Goal: Task Accomplishment & Management: Complete application form

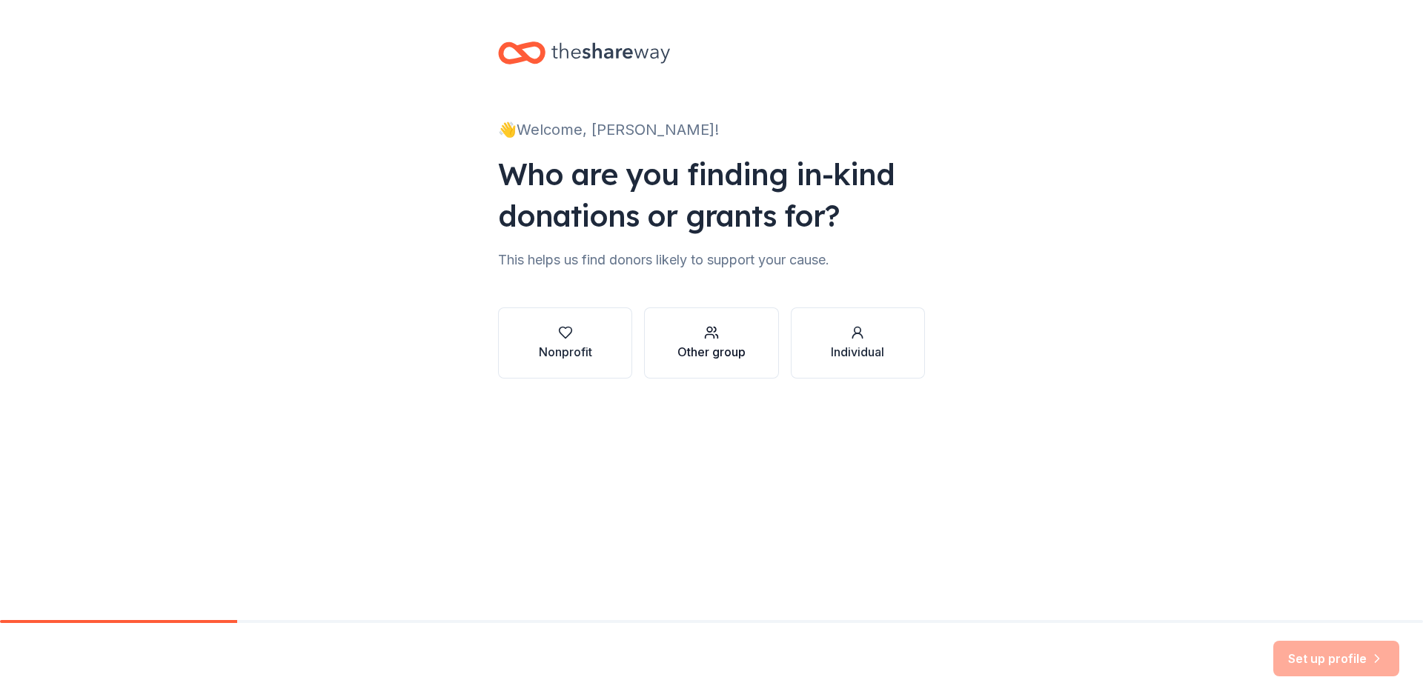
click at [709, 332] on circle "button" at bounding box center [709, 330] width 5 height 5
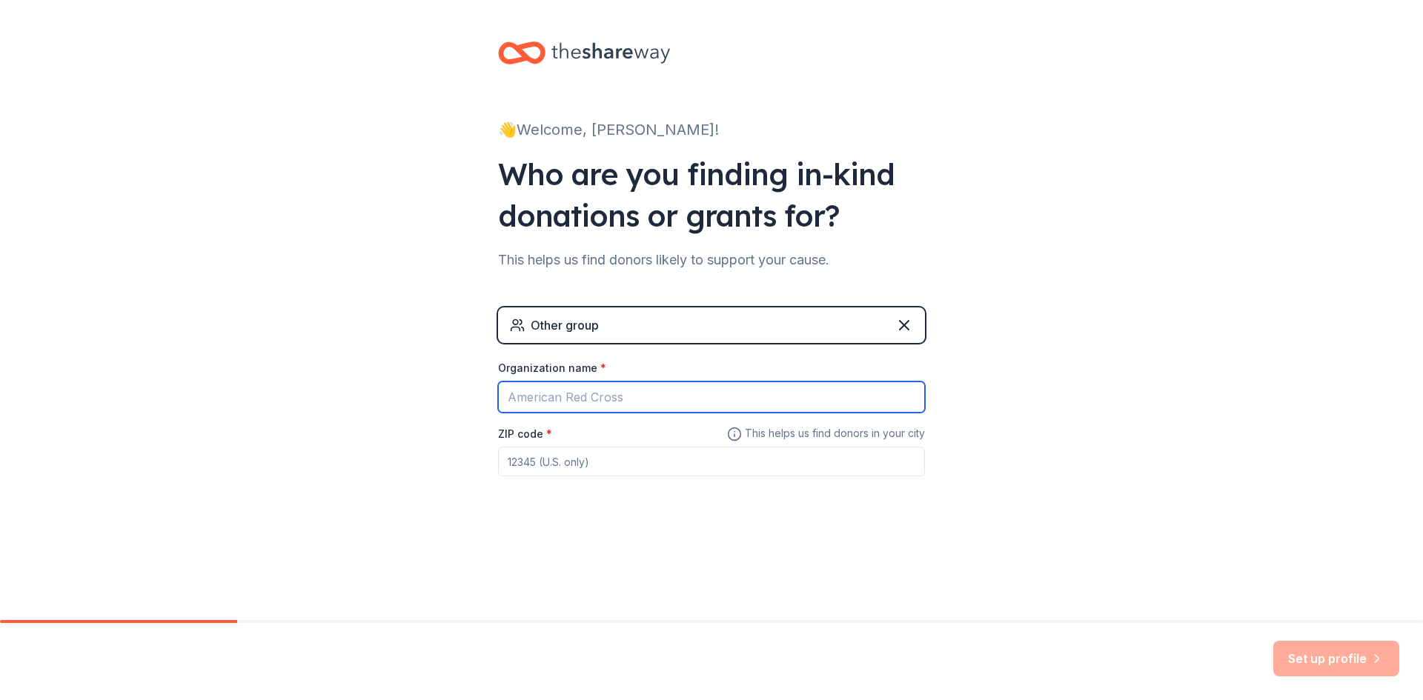
click at [601, 396] on input "Organization name *" at bounding box center [711, 397] width 427 height 31
click at [587, 334] on div "Other group" at bounding box center [711, 326] width 427 height 36
click at [895, 324] on icon at bounding box center [904, 325] width 18 height 18
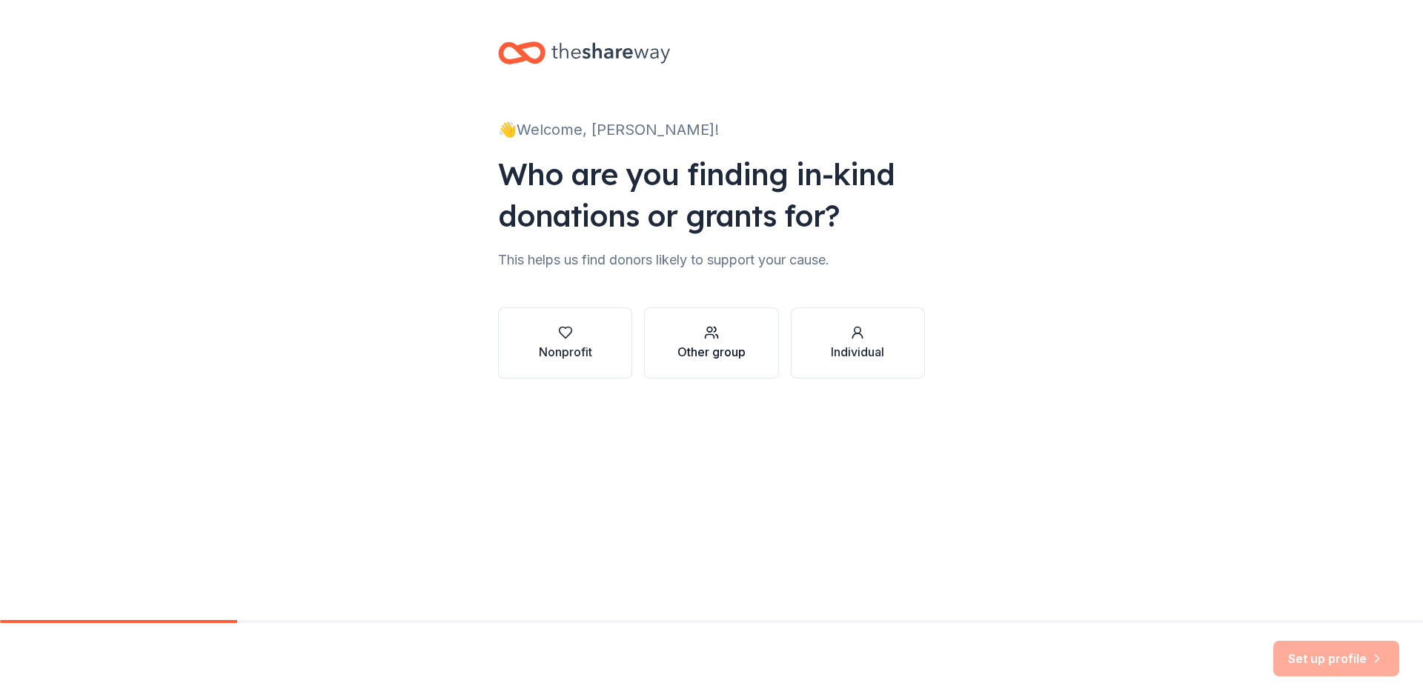
click at [734, 336] on div "button" at bounding box center [711, 332] width 68 height 15
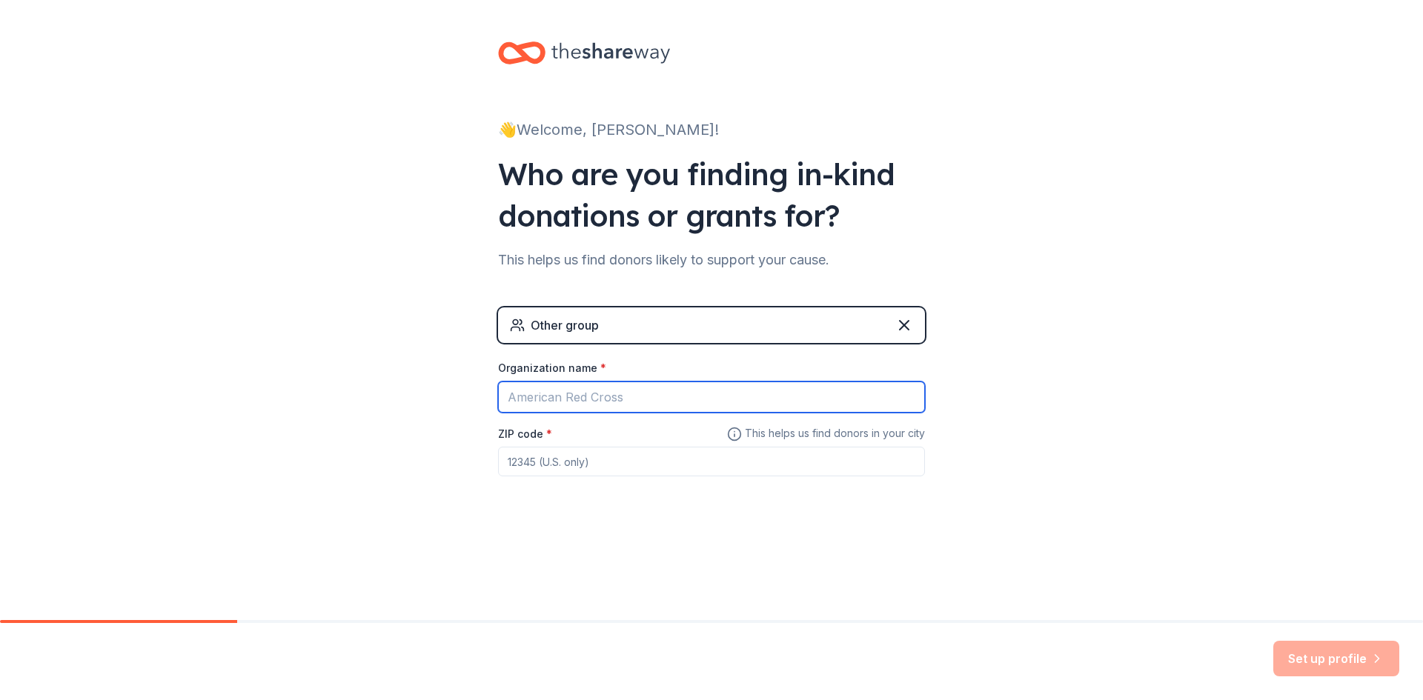
click at [643, 394] on input "Organization name *" at bounding box center [711, 397] width 427 height 31
type input "Harundale 9U Travel Baseball"
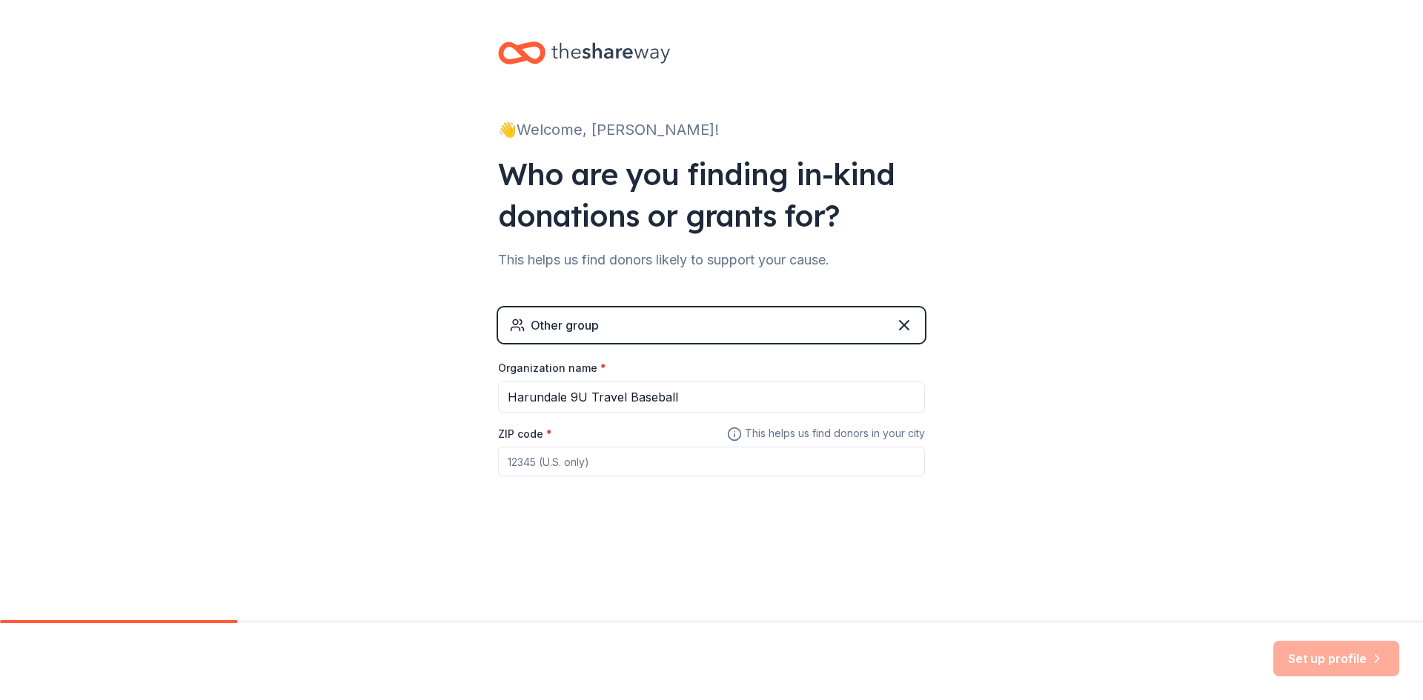
drag, startPoint x: 620, startPoint y: 463, endPoint x: 686, endPoint y: 407, distance: 86.7
click at [622, 463] on input "ZIP code *" at bounding box center [711, 462] width 427 height 30
type input "21122"
drag, startPoint x: 1307, startPoint y: 649, endPoint x: 1104, endPoint y: 526, distance: 237.7
click at [1305, 649] on button "Set up profile" at bounding box center [1336, 659] width 126 height 36
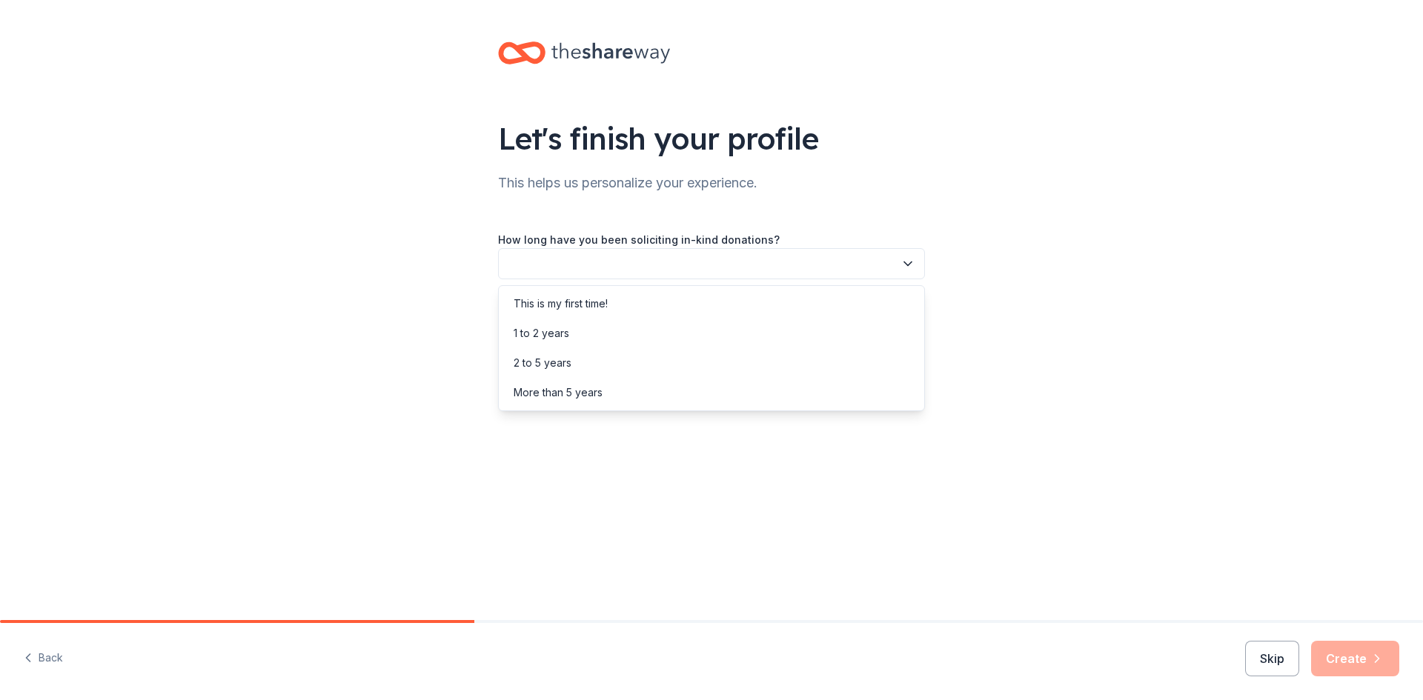
click at [589, 256] on button "button" at bounding box center [711, 263] width 427 height 31
click at [577, 332] on div "1 to 2 years" at bounding box center [711, 334] width 419 height 30
click at [577, 326] on button "button" at bounding box center [711, 330] width 427 height 31
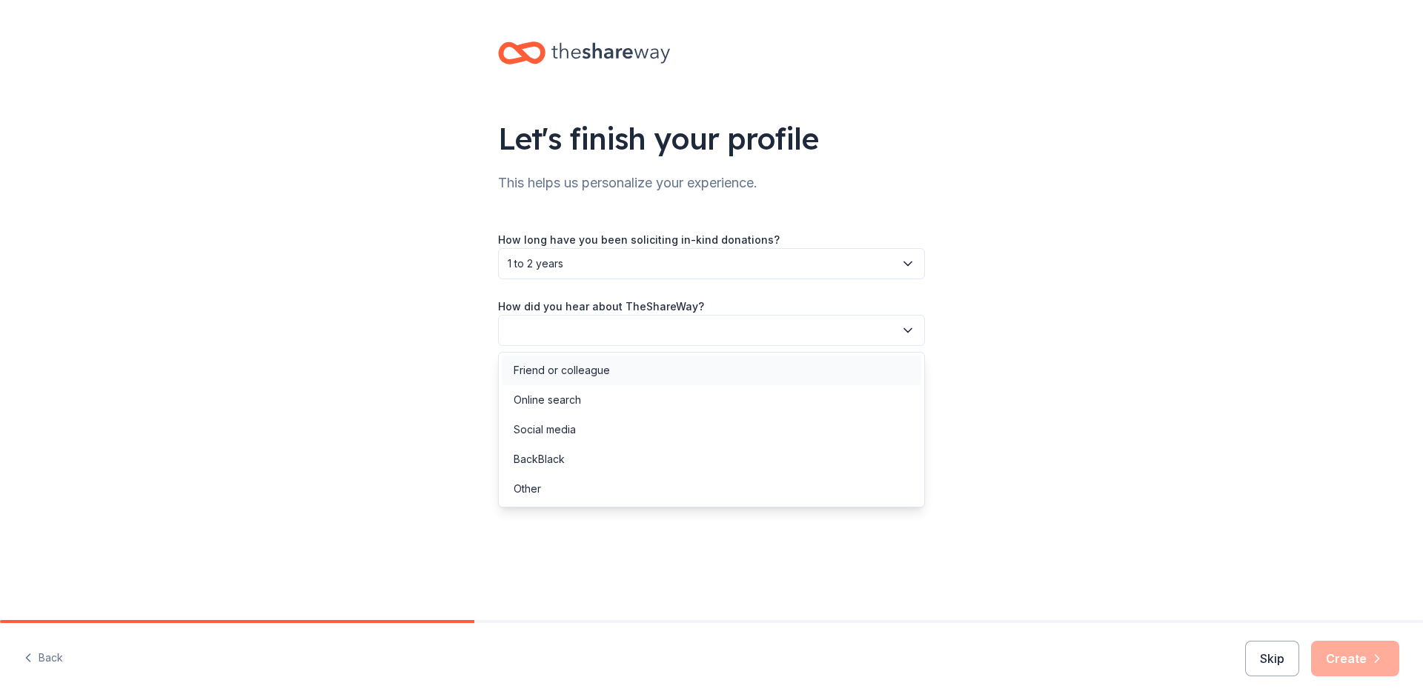
click at [574, 367] on div "Friend or colleague" at bounding box center [562, 371] width 96 height 18
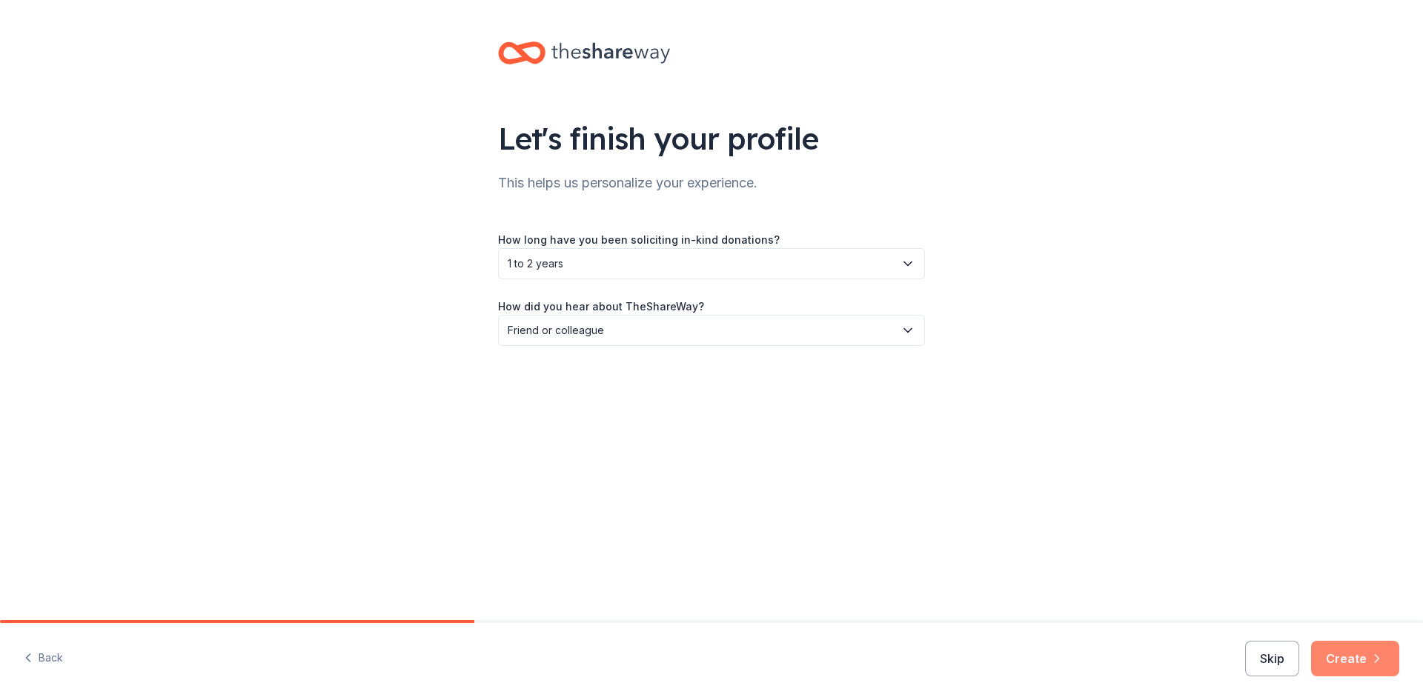
click at [1364, 657] on button "Create" at bounding box center [1355, 659] width 88 height 36
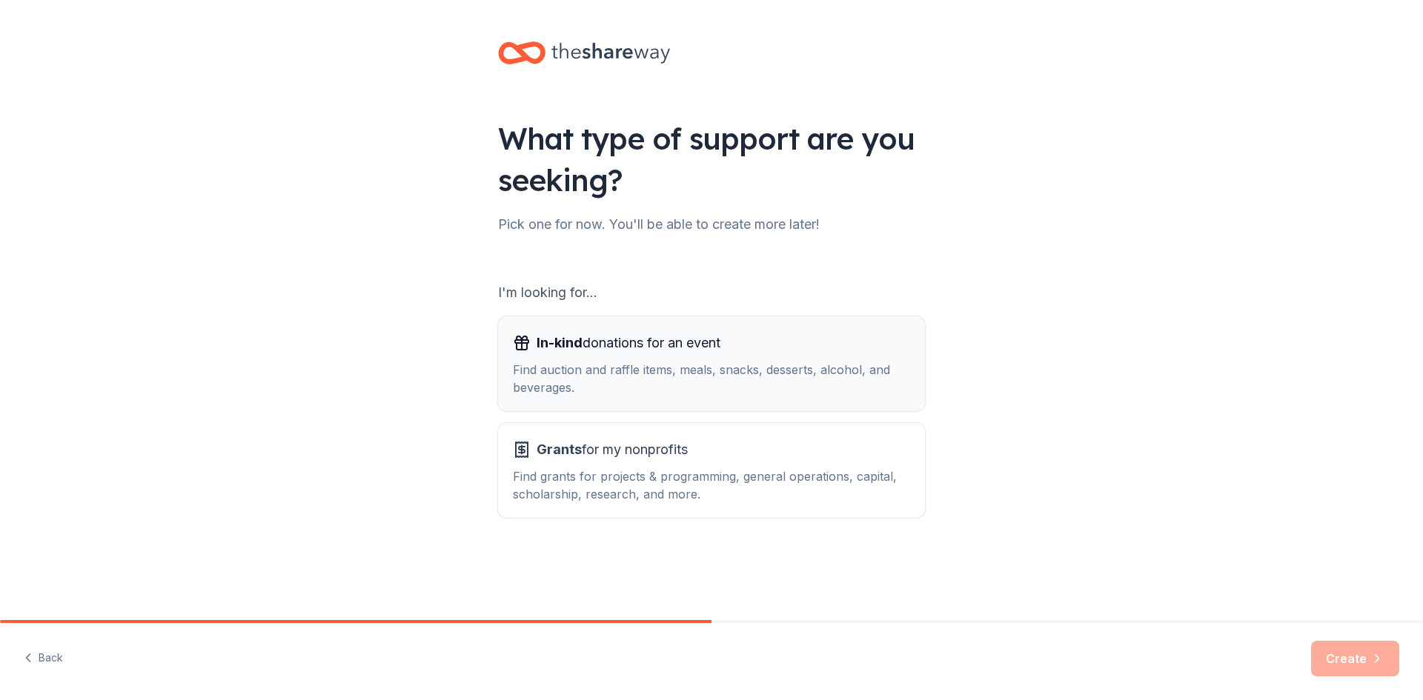
click at [792, 365] on div "Find auction and raffle items, meals, snacks, desserts, alcohol, and beverages." at bounding box center [711, 379] width 397 height 36
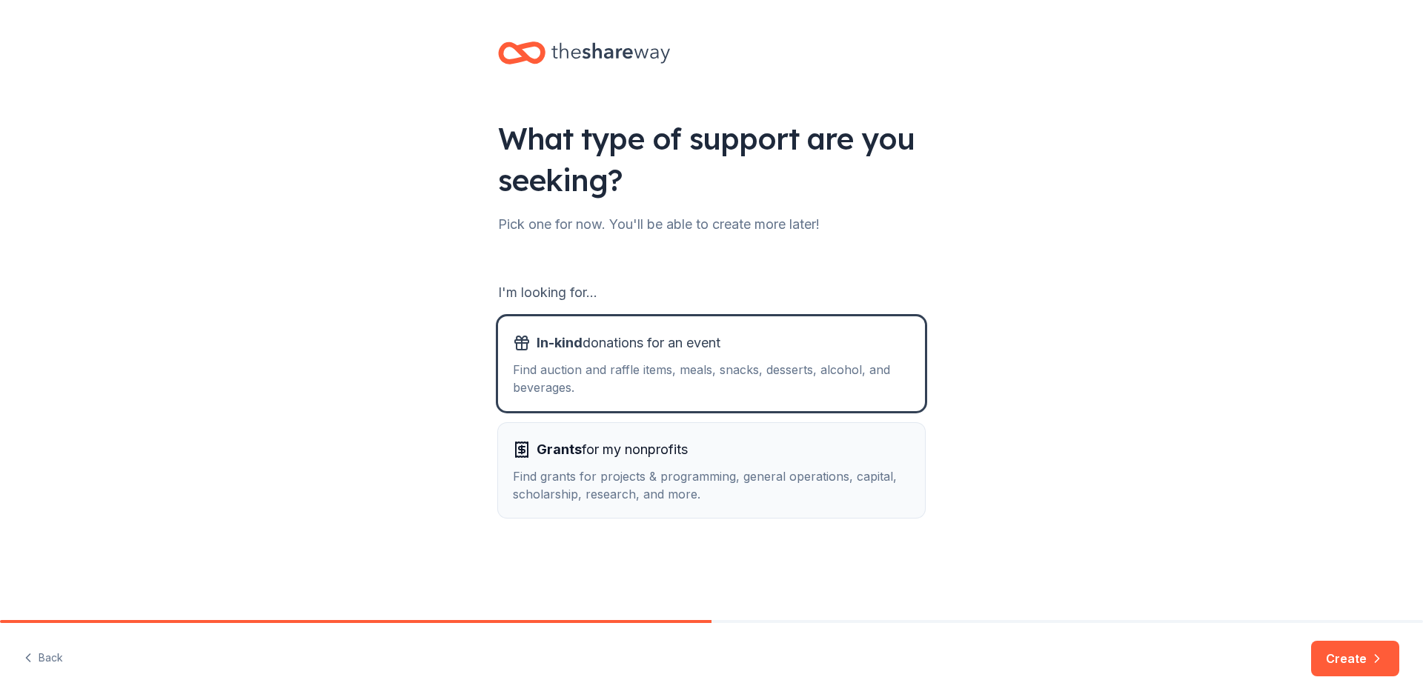
click at [634, 454] on span "Grants for my nonprofits" at bounding box center [612, 450] width 151 height 24
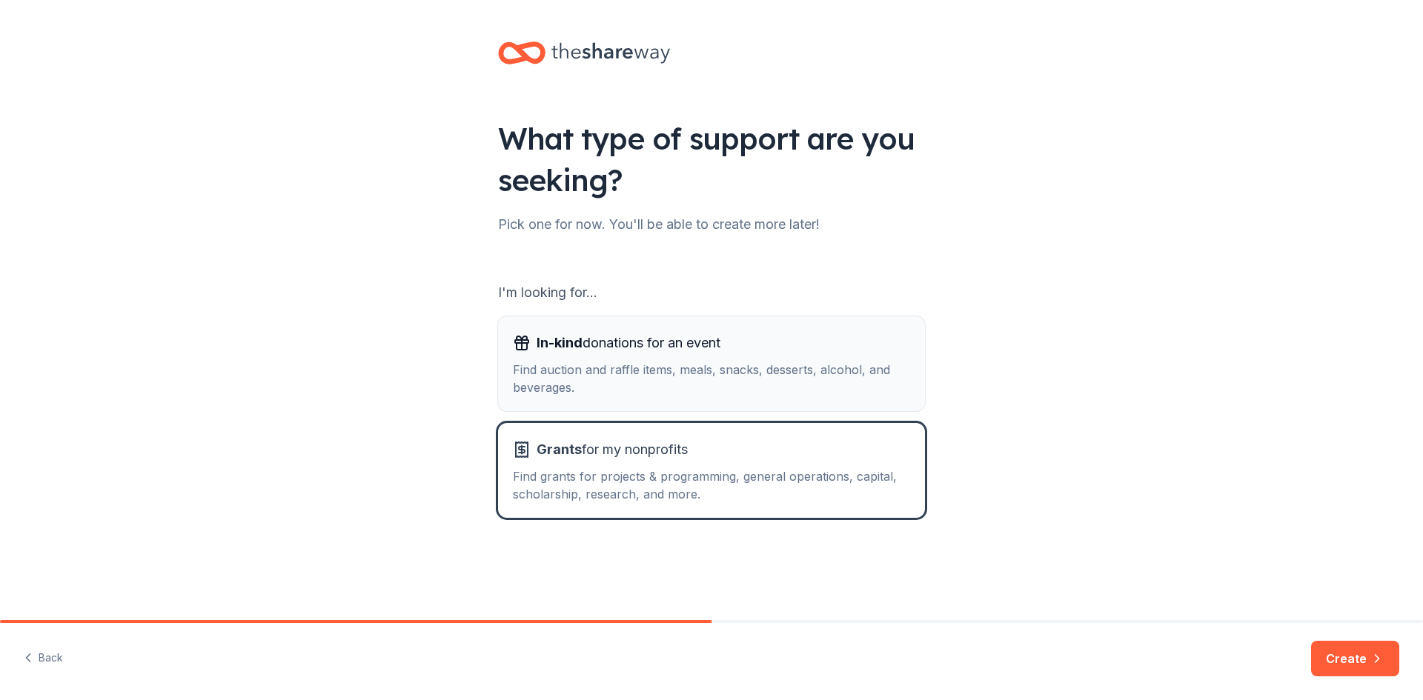
click at [746, 369] on div "Find auction and raffle items, meals, snacks, desserts, alcohol, and beverages." at bounding box center [711, 379] width 397 height 36
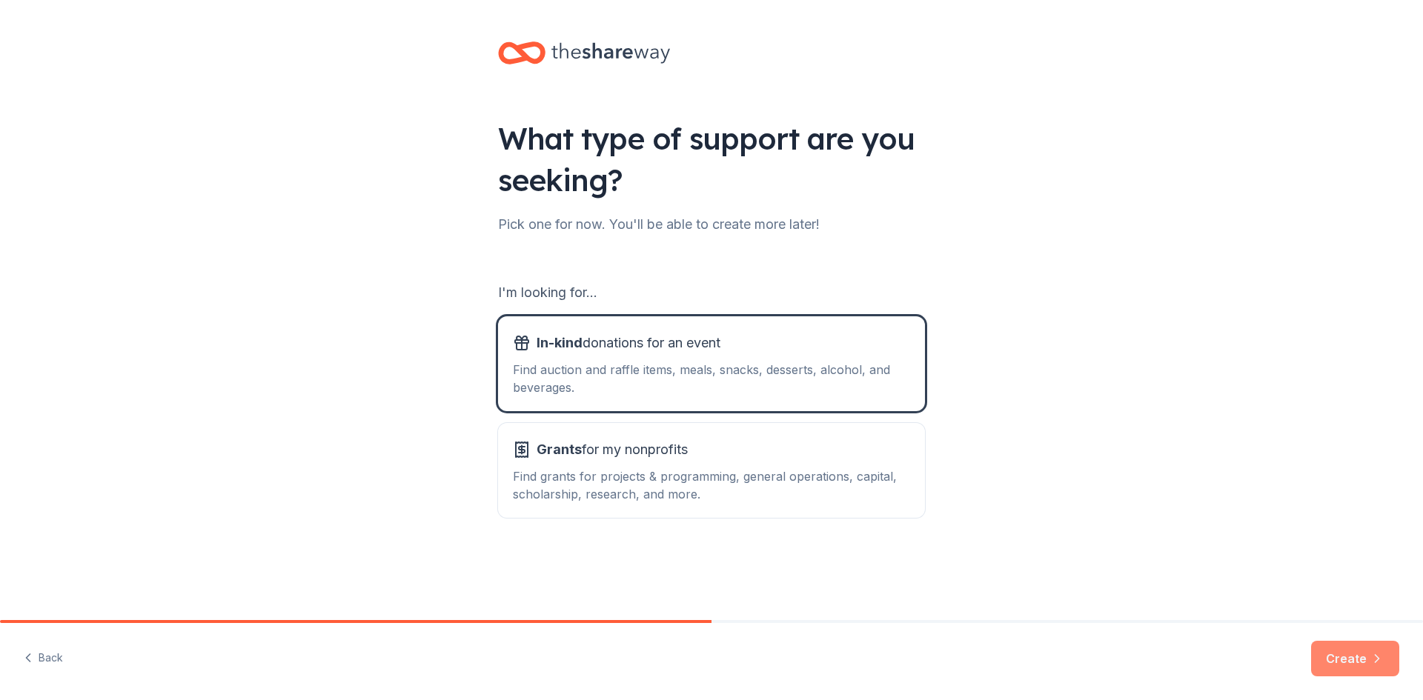
click at [1354, 657] on button "Create" at bounding box center [1355, 659] width 88 height 36
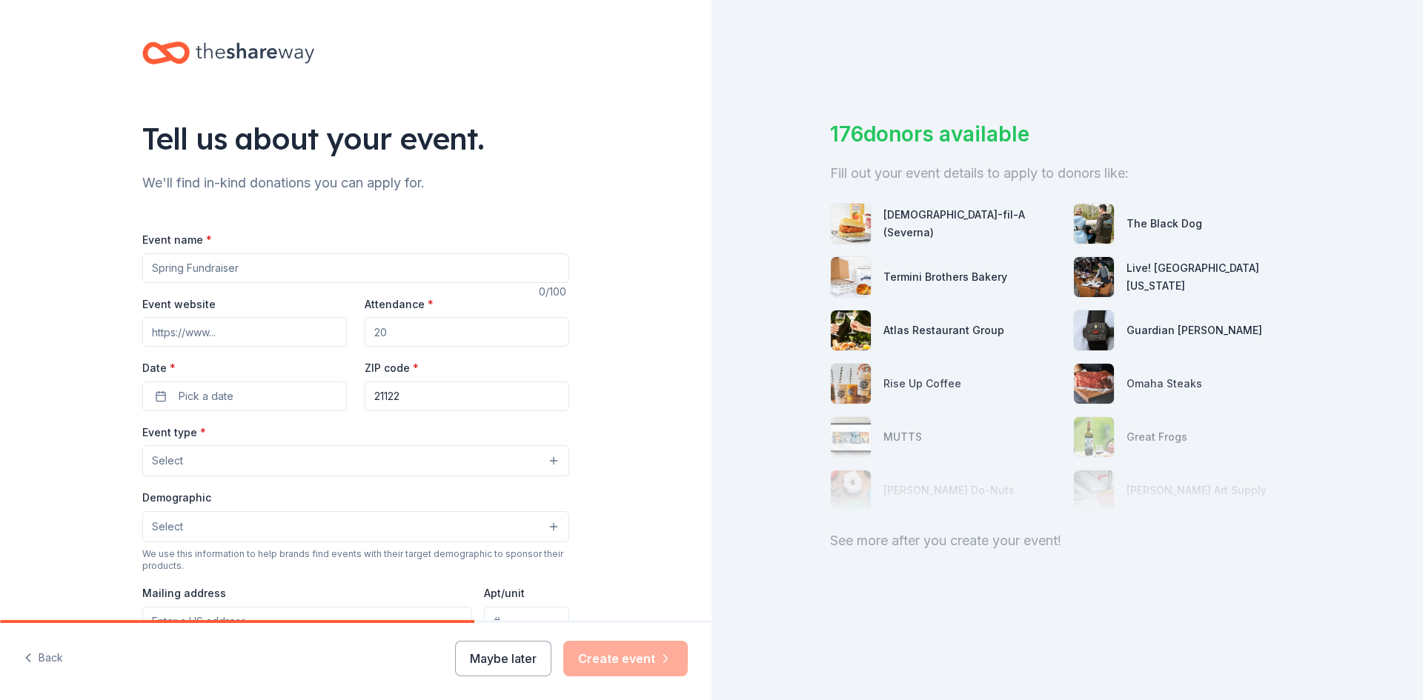
click at [247, 270] on input "Event name *" at bounding box center [355, 268] width 427 height 30
type input "Fundraiser"
click at [425, 334] on input "Attendance *" at bounding box center [467, 332] width 205 height 30
type input "400"
click at [147, 266] on input "Fundraiser" at bounding box center [355, 268] width 427 height 30
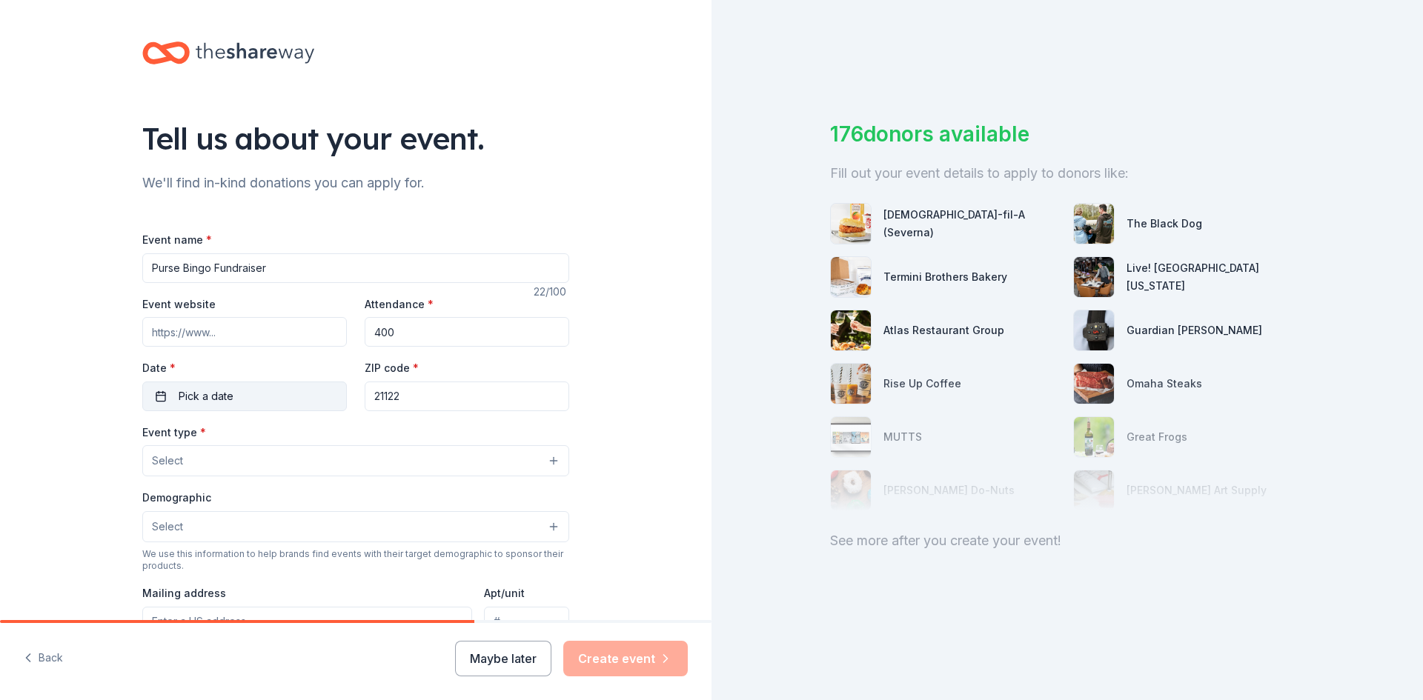
type input "Purse Bingo Fundraiser"
click at [153, 403] on button "Pick a date" at bounding box center [244, 397] width 205 height 30
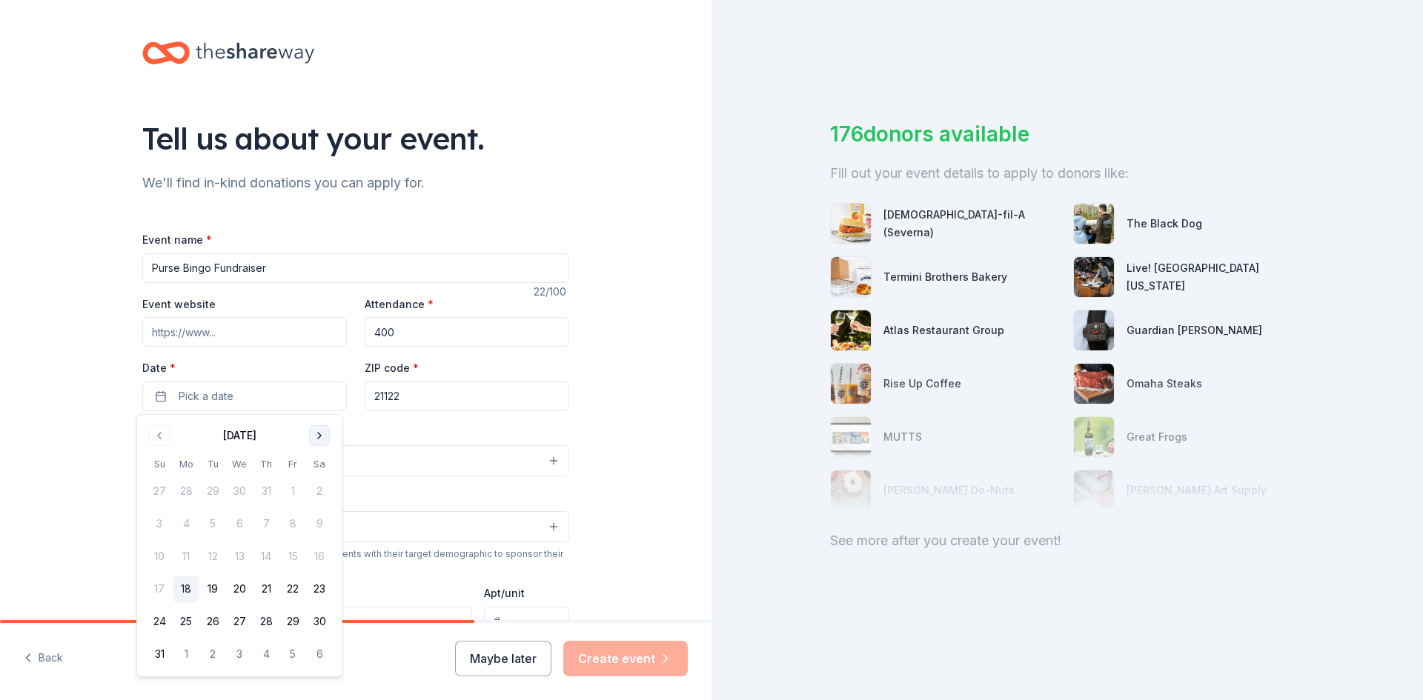
click at [322, 437] on button "Go to next month" at bounding box center [319, 435] width 21 height 21
click at [317, 526] on button "8" at bounding box center [319, 524] width 27 height 27
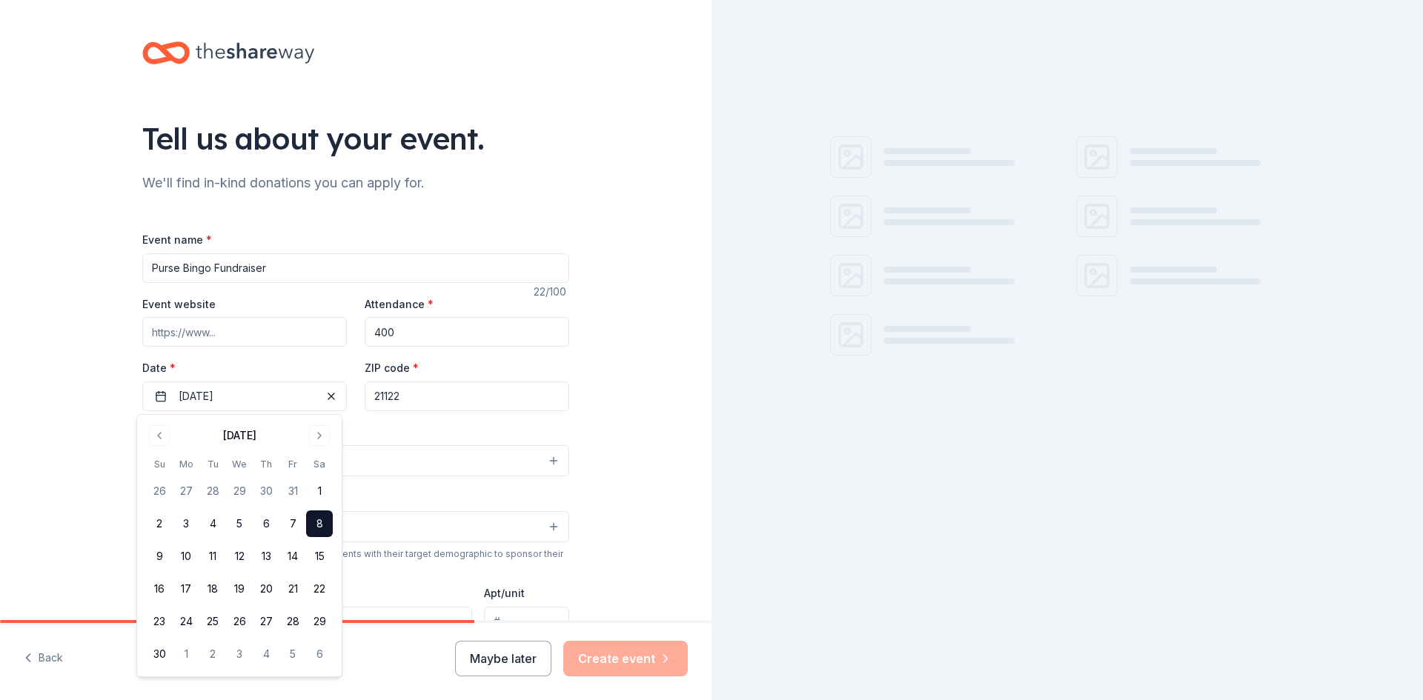
click at [76, 399] on div "Tell us about your event. We'll find in-kind donations you can apply for. Event…" at bounding box center [356, 493] width 712 height 986
click at [236, 466] on button "Select" at bounding box center [355, 460] width 427 height 31
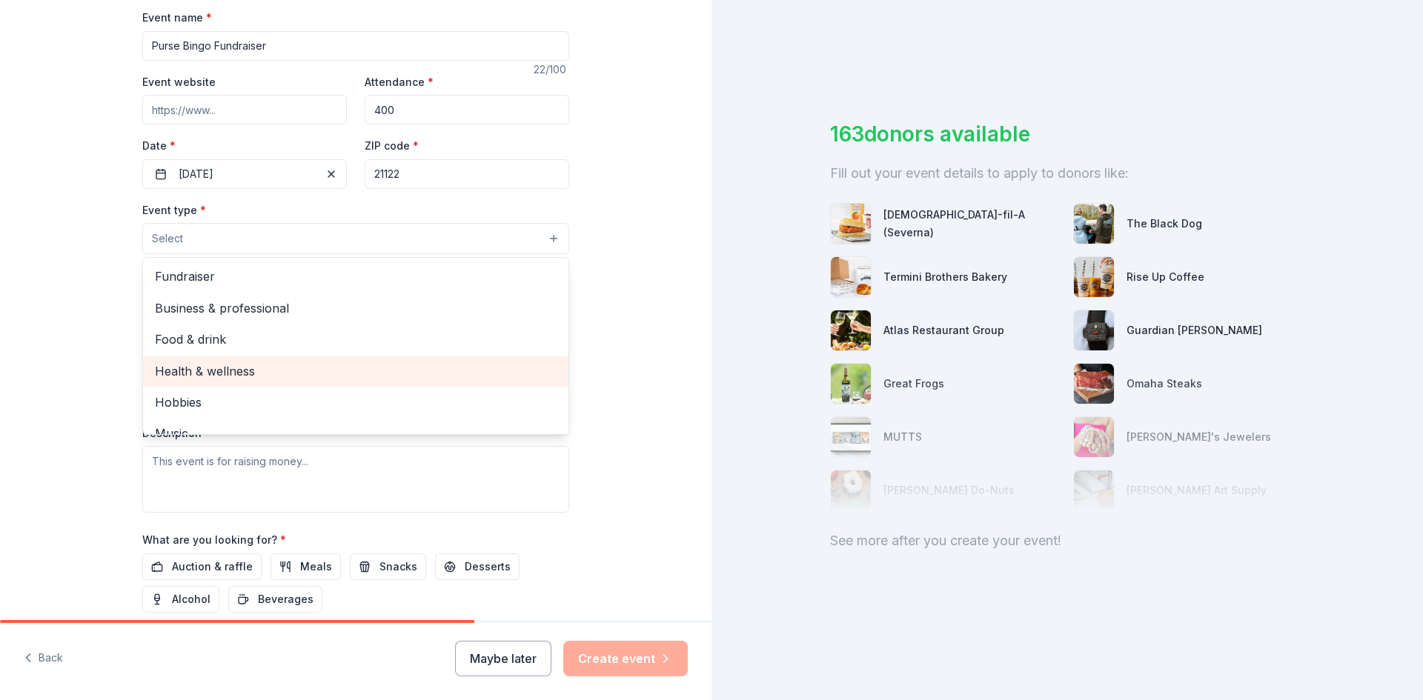
scroll to position [148, 0]
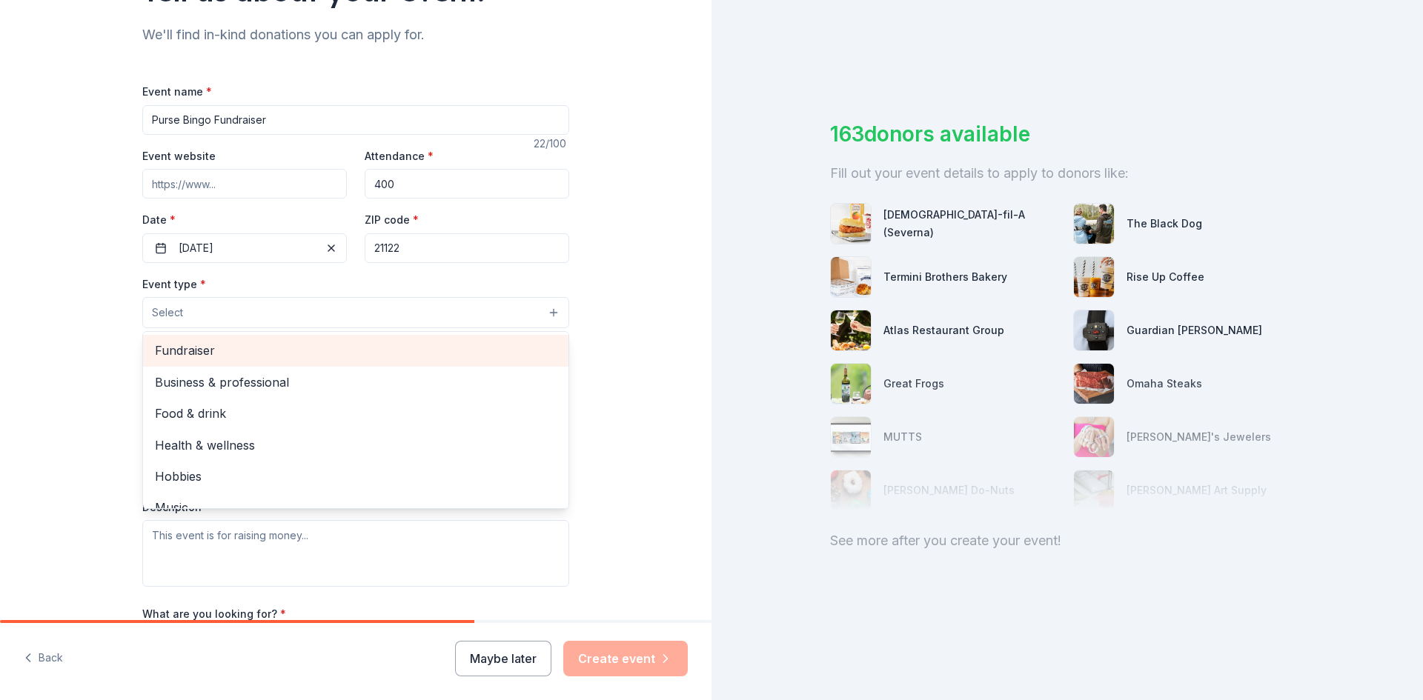
click at [193, 351] on span "Fundraiser" at bounding box center [356, 350] width 402 height 19
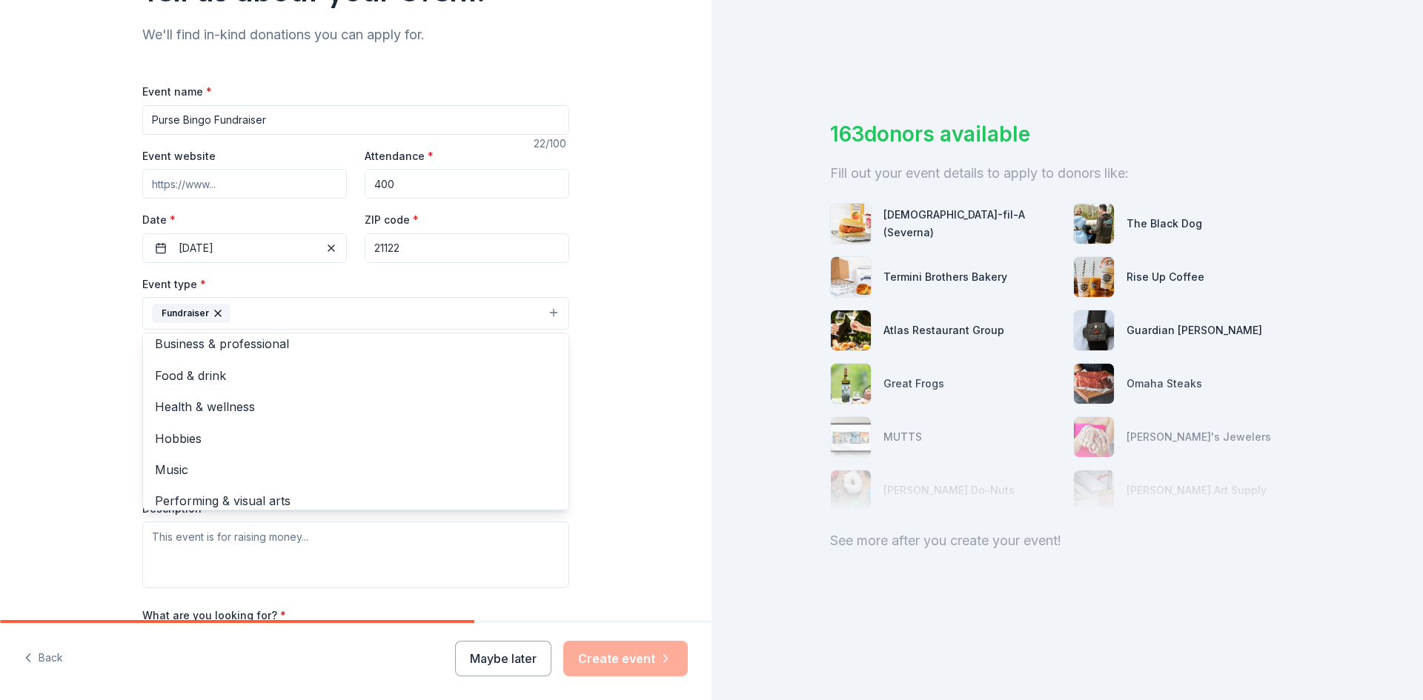
scroll to position [18, 0]
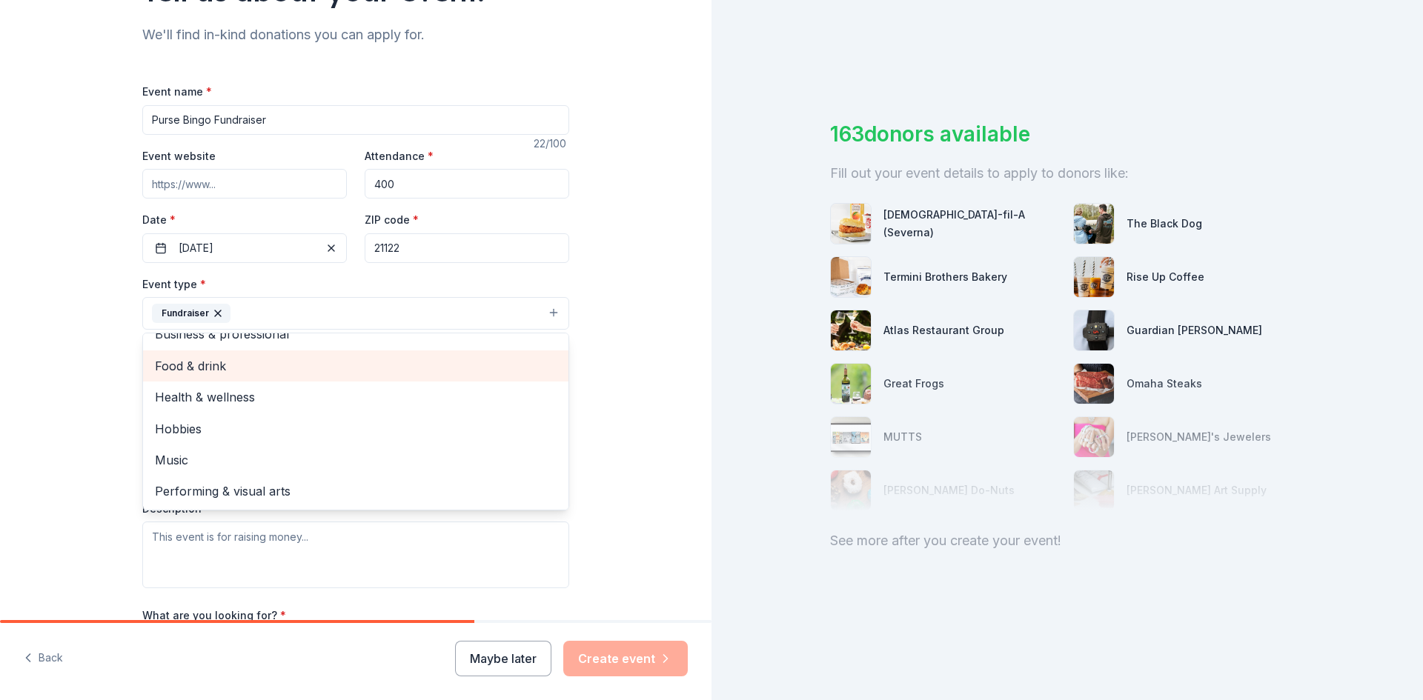
click at [229, 371] on span "Food & drink" at bounding box center [356, 365] width 402 height 19
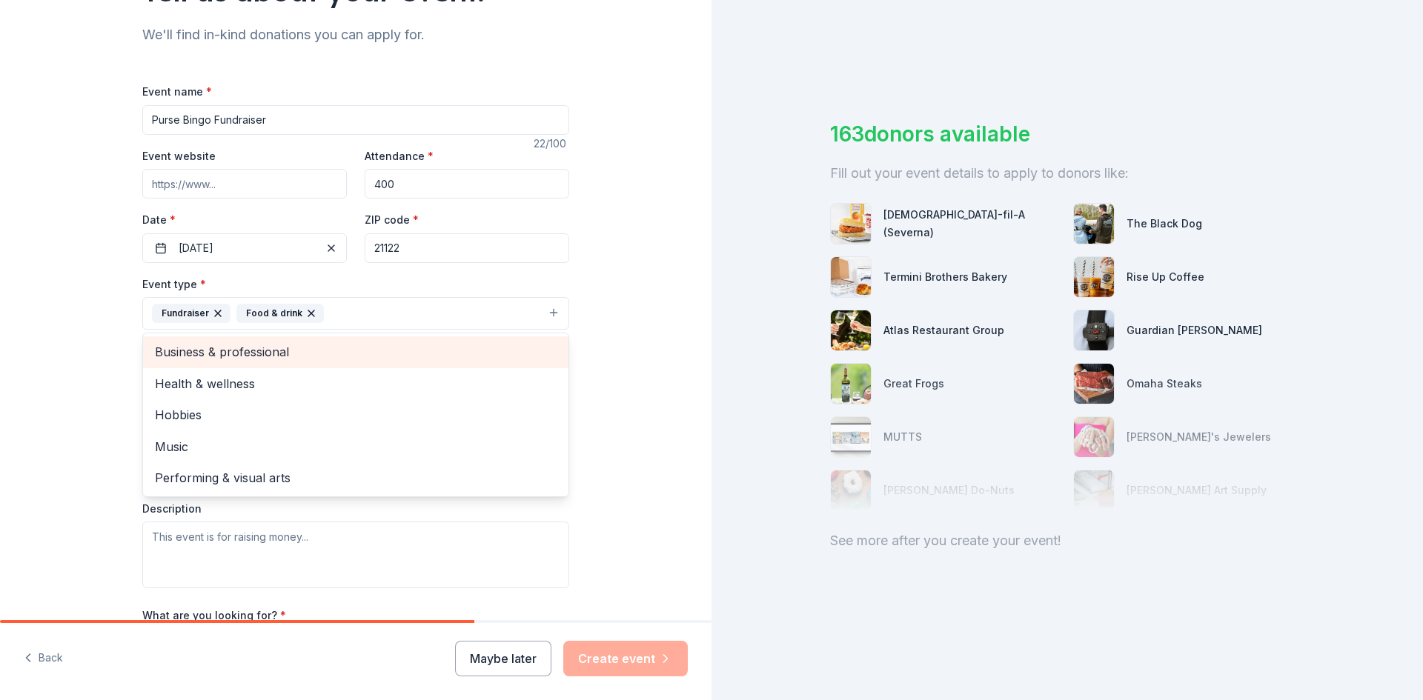
click at [286, 357] on span "Business & professional" at bounding box center [356, 351] width 402 height 19
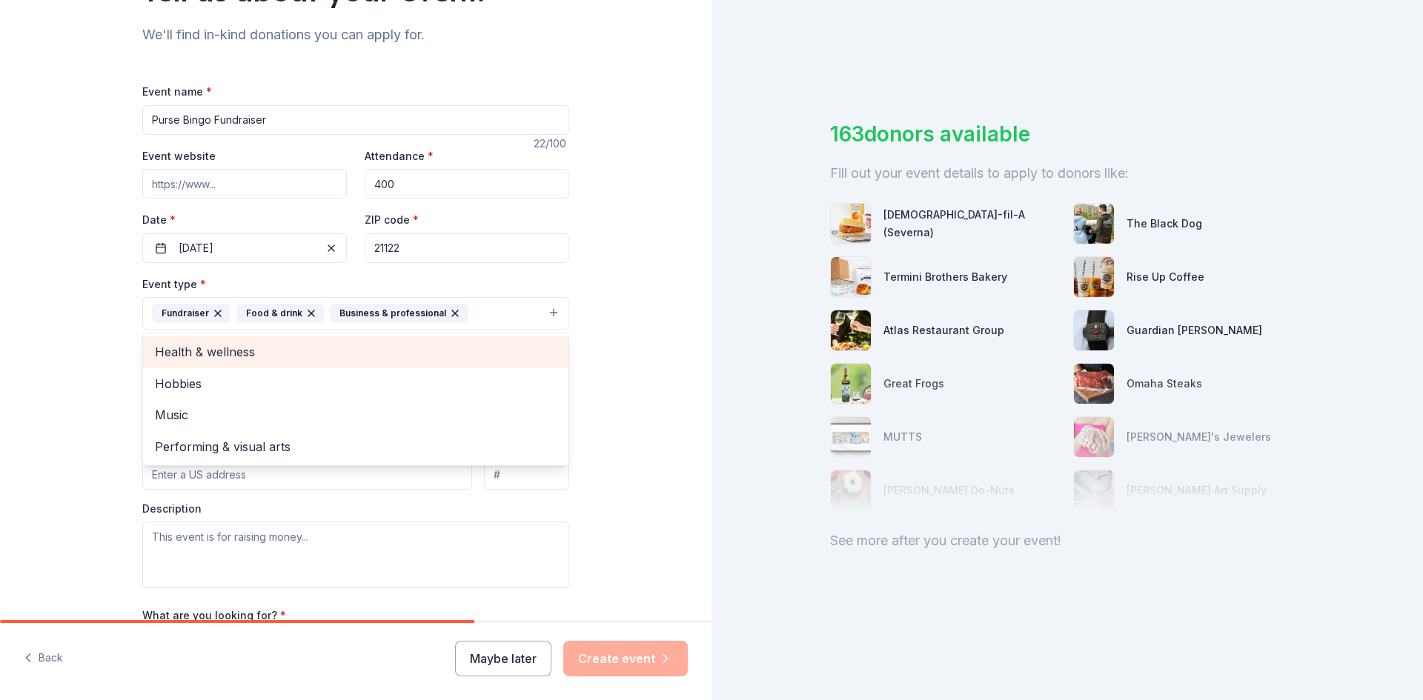
click at [222, 359] on span "Health & wellness" at bounding box center [356, 351] width 402 height 19
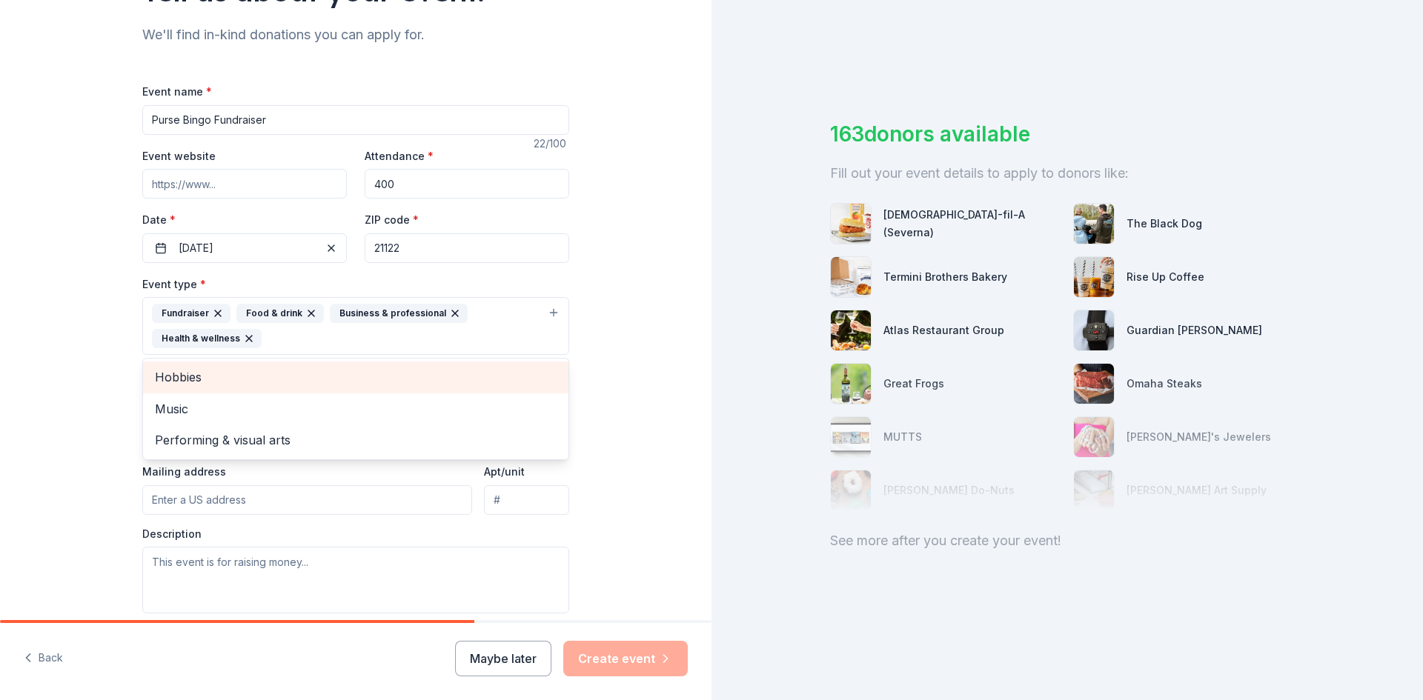
click at [213, 368] on span "Hobbies" at bounding box center [356, 377] width 402 height 19
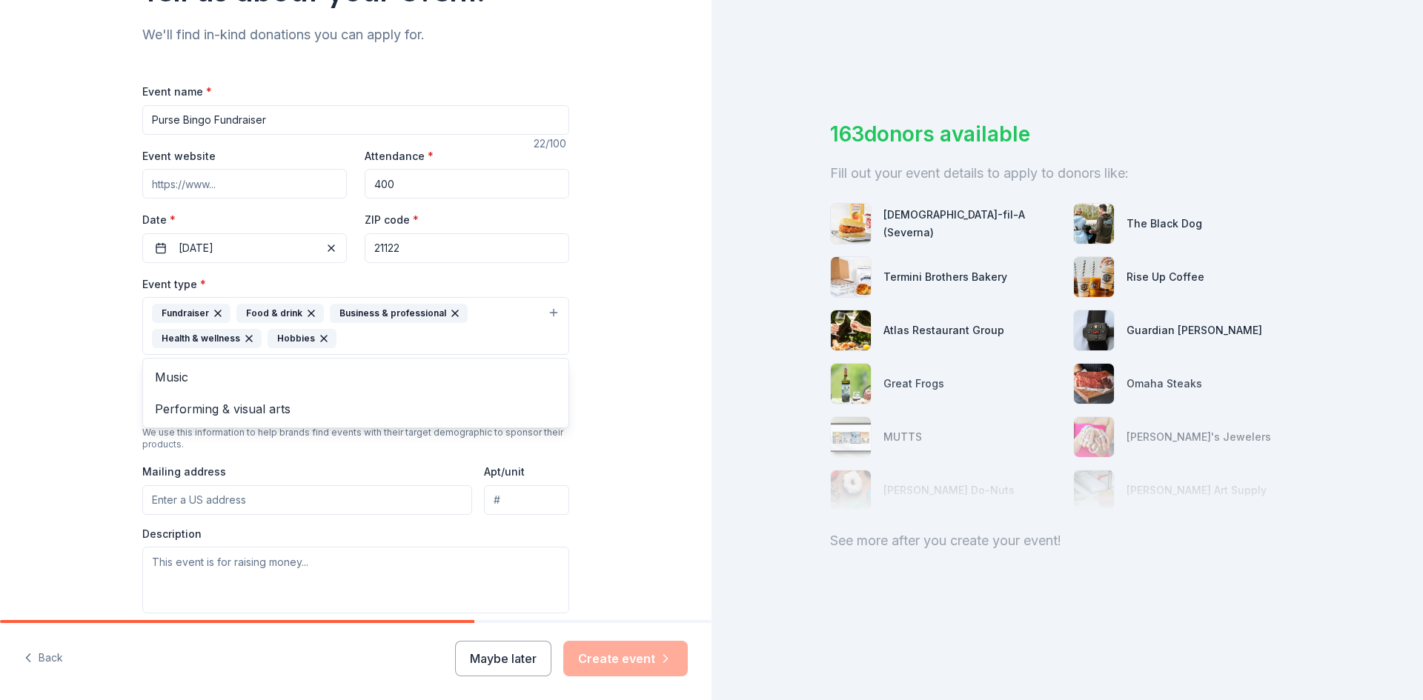
click at [683, 216] on div "Tell us about your event. We'll find in-kind donations you can apply for. Event…" at bounding box center [356, 358] width 712 height 1013
click at [177, 408] on button "Select" at bounding box center [355, 405] width 427 height 31
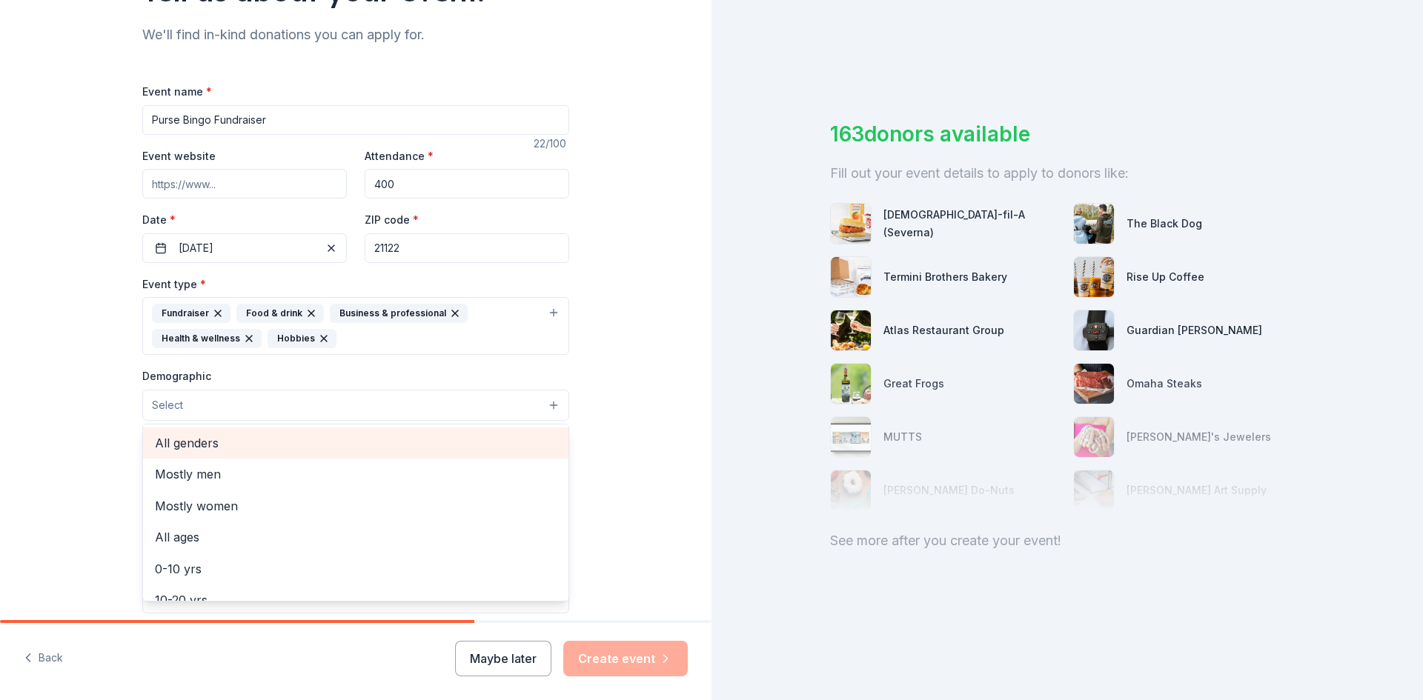
click at [179, 440] on span "All genders" at bounding box center [356, 443] width 402 height 19
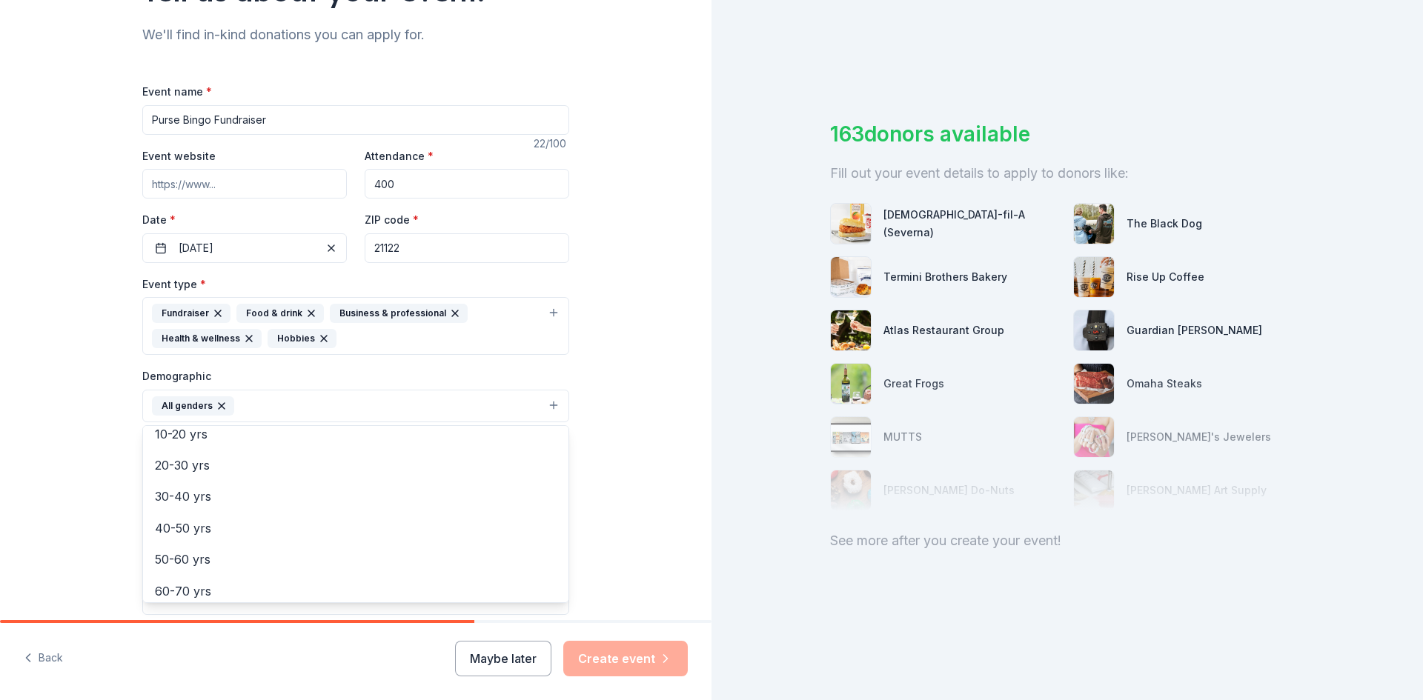
scroll to position [133, 0]
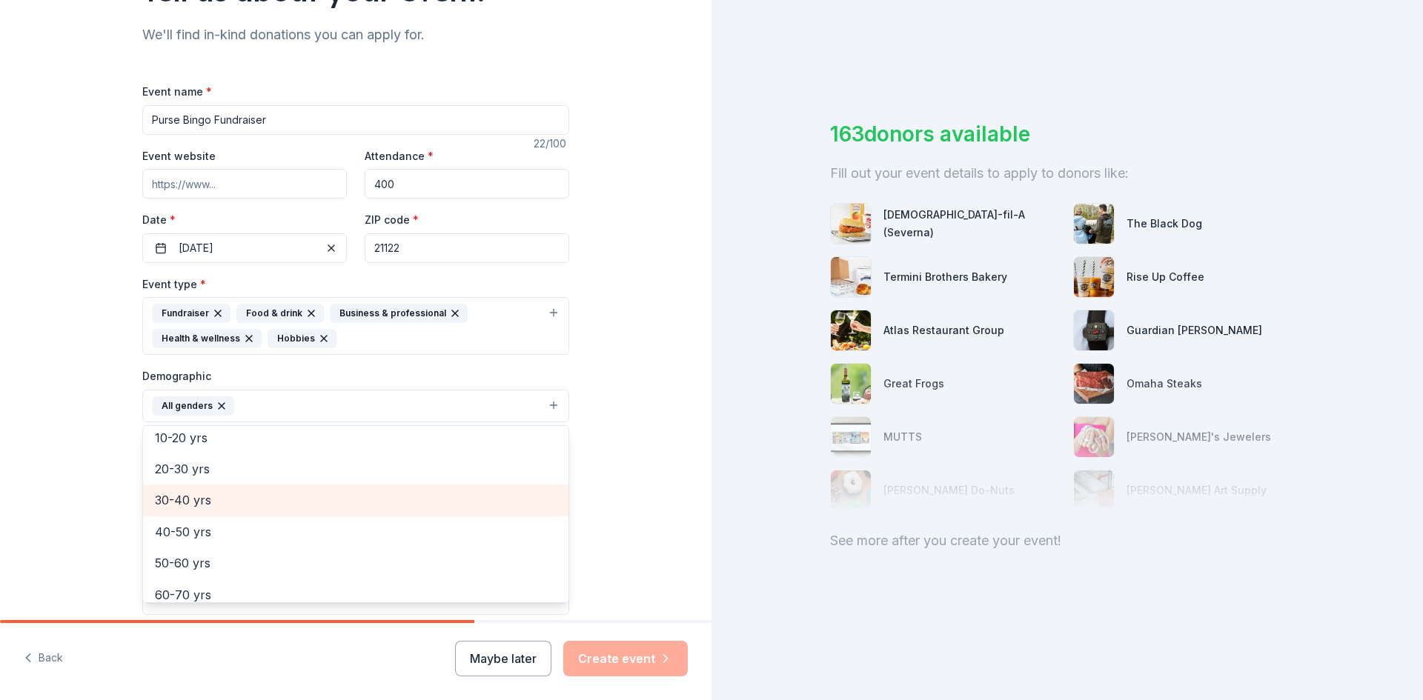
click at [190, 497] on span "30-40 yrs" at bounding box center [356, 500] width 402 height 19
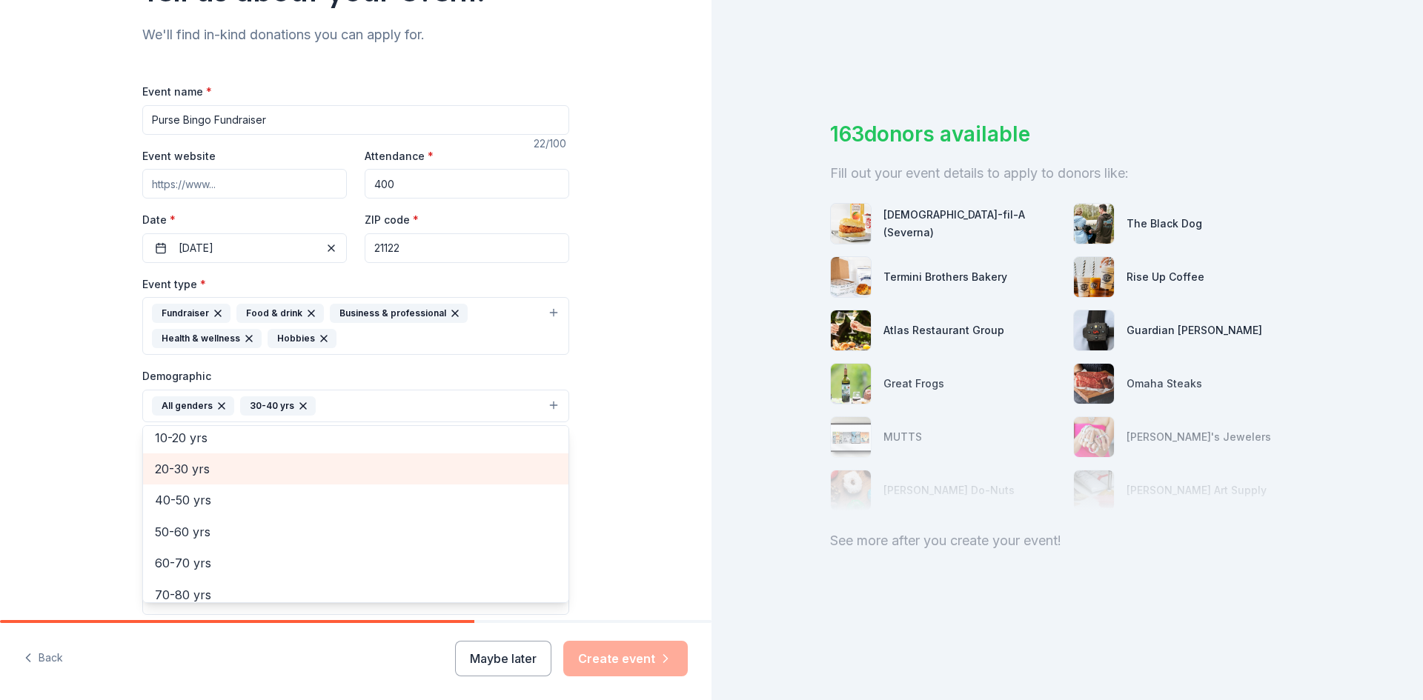
click at [194, 471] on span "20-30 yrs" at bounding box center [356, 469] width 402 height 19
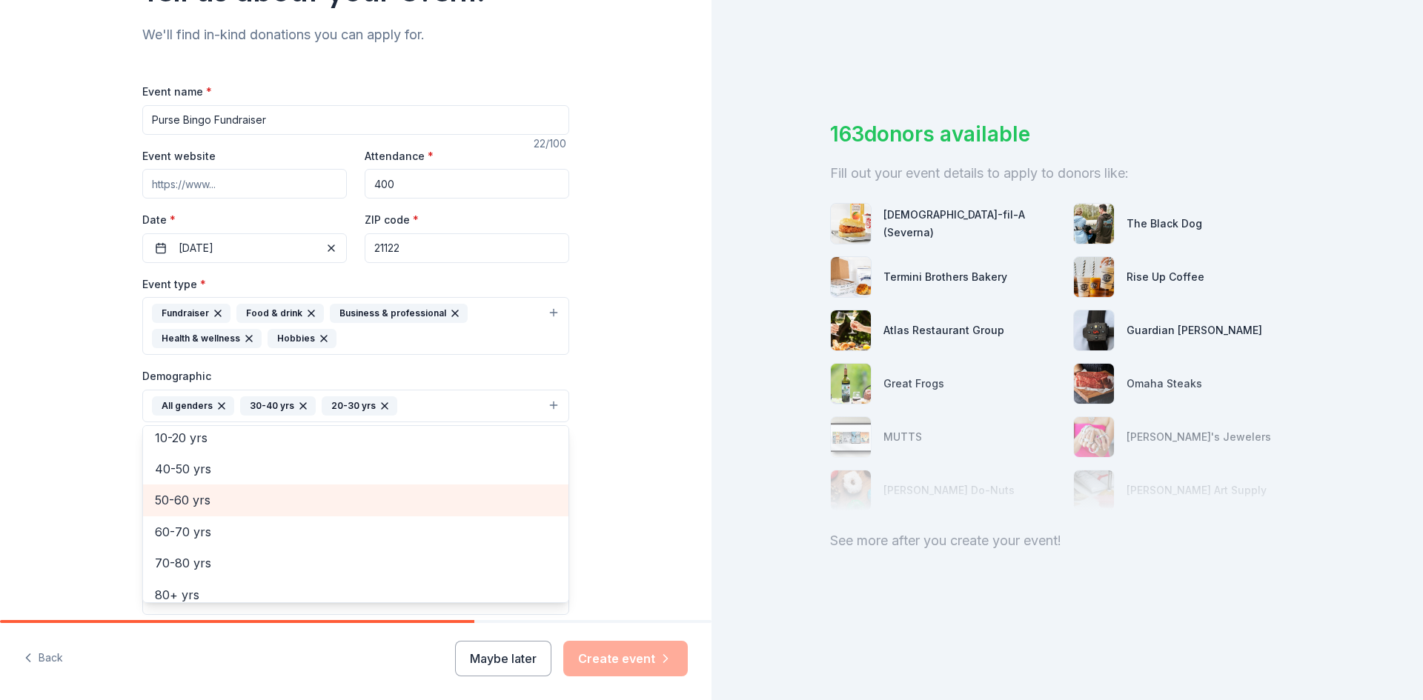
click at [190, 502] on span "50-60 yrs" at bounding box center [356, 500] width 402 height 19
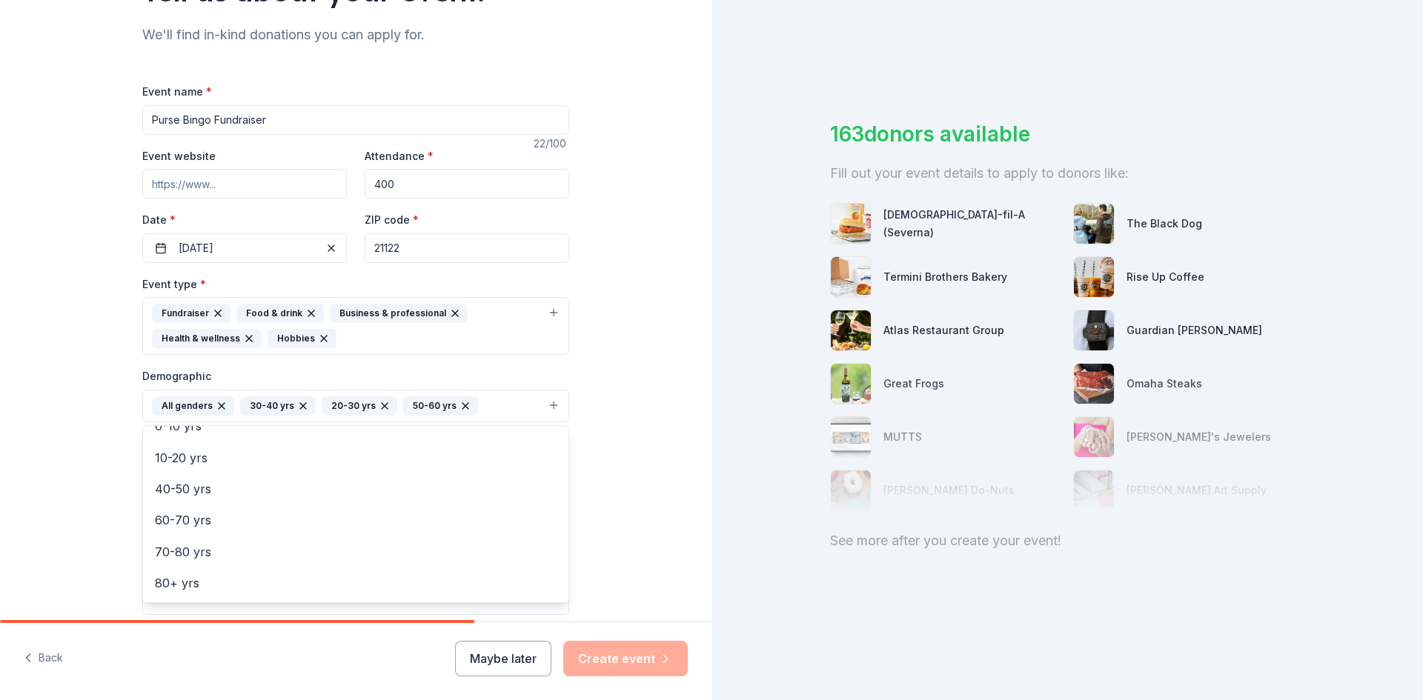
click at [619, 421] on div "Tell us about your event. We'll find in-kind donations you can apply for. Event…" at bounding box center [356, 359] width 712 height 1015
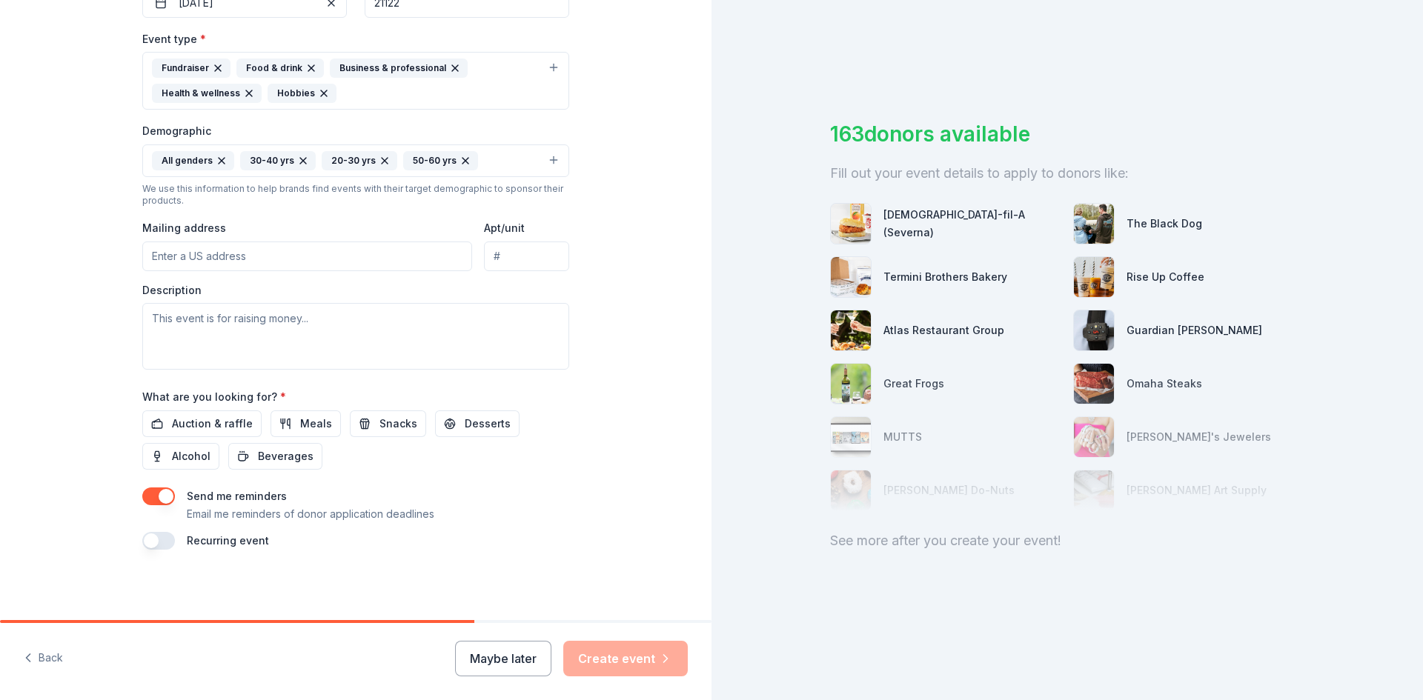
scroll to position [394, 0]
click at [189, 252] on input "Mailing address" at bounding box center [307, 256] width 330 height 30
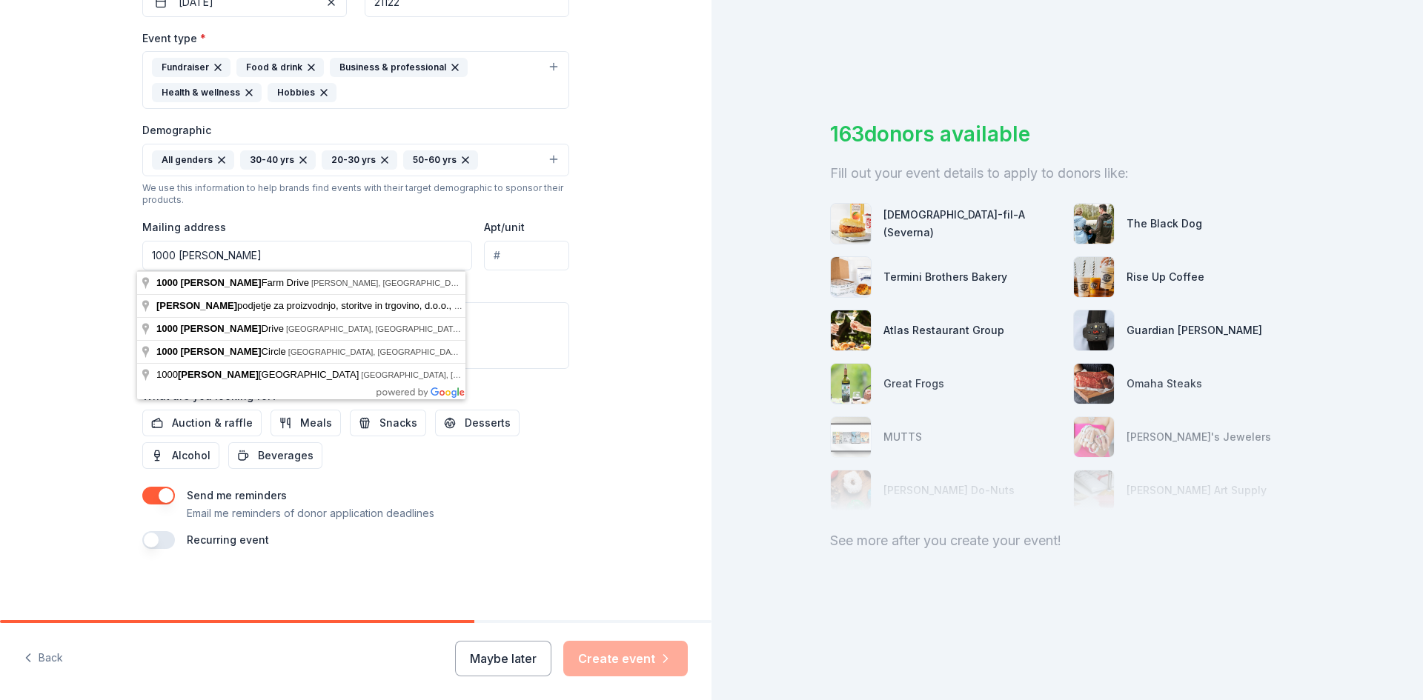
type input "1000 Harting Farm Drive"
type input "21012"
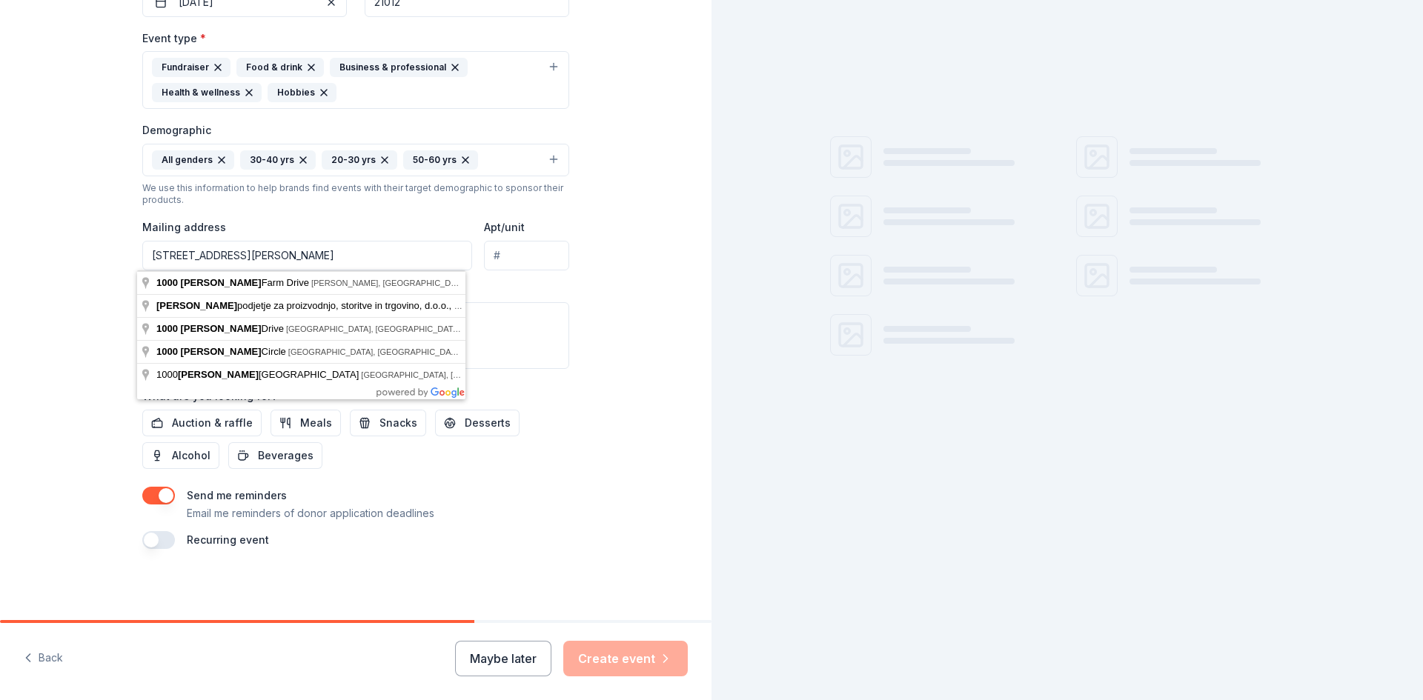
click at [641, 387] on div "Tell us about your event. We'll find in-kind donations you can apply for. Event…" at bounding box center [356, 113] width 712 height 1015
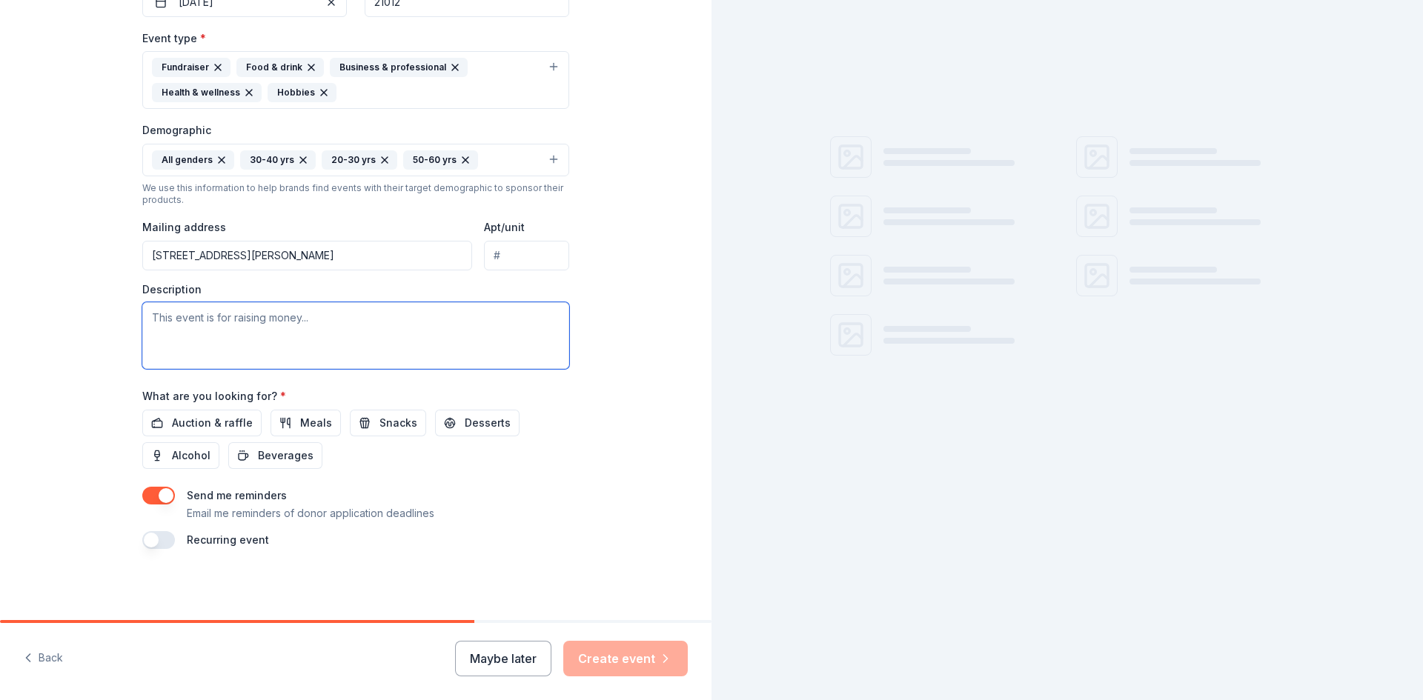
click at [283, 316] on textarea at bounding box center [355, 335] width 427 height 67
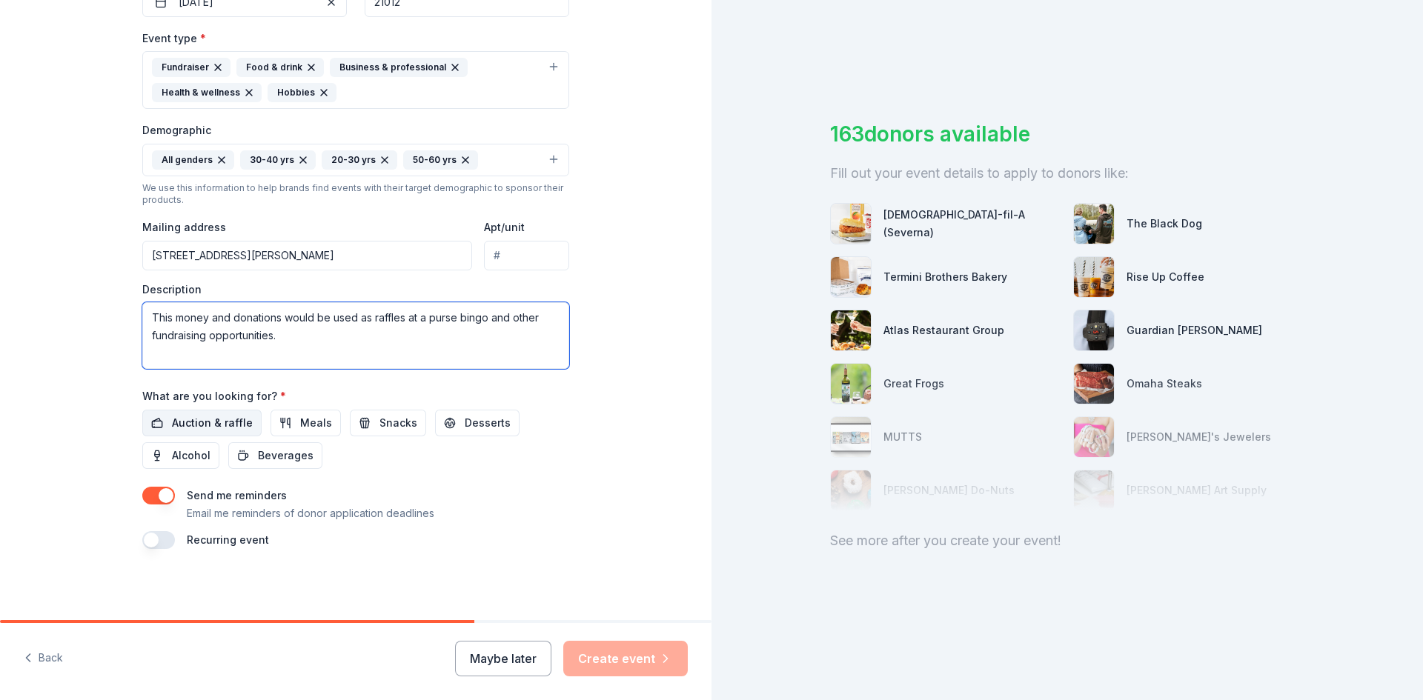
type textarea "This money and donations would be used as raffles at a purse bingo and other fu…"
click at [202, 426] on span "Auction & raffle" at bounding box center [212, 423] width 81 height 18
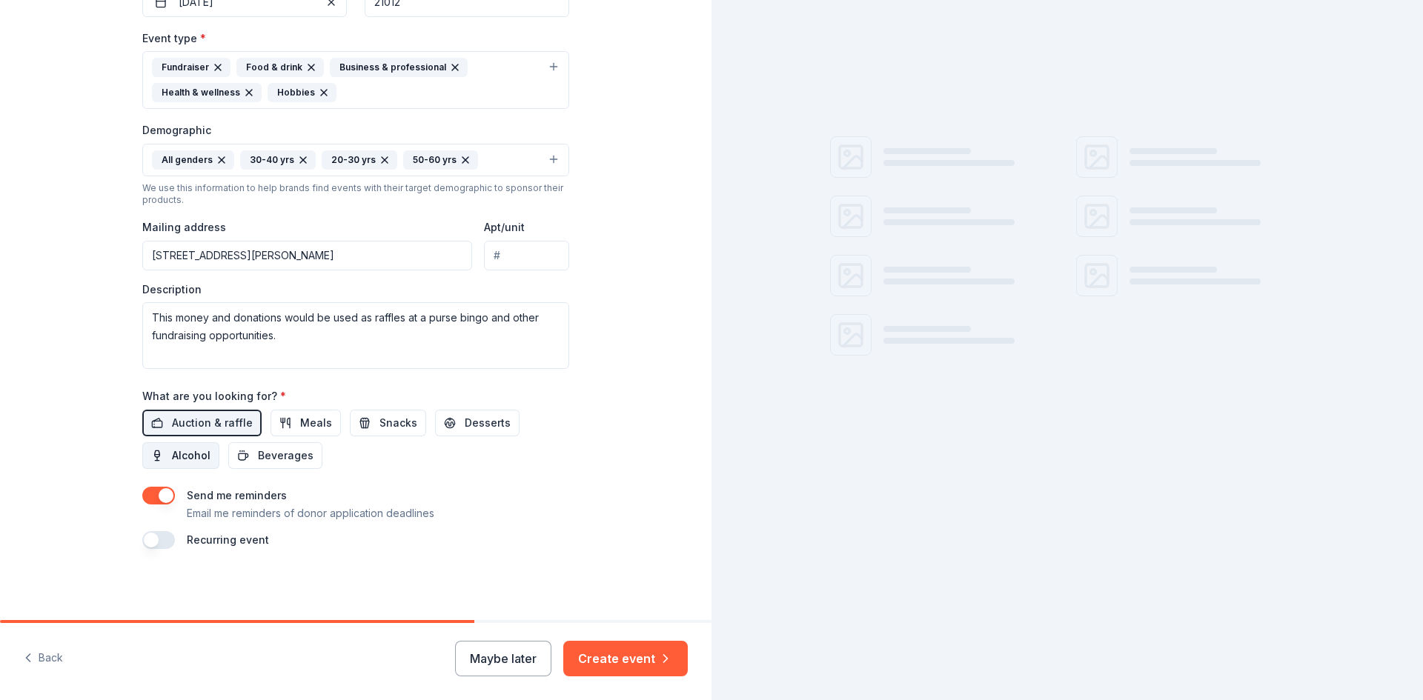
click at [196, 453] on span "Alcohol" at bounding box center [191, 456] width 39 height 18
click at [263, 460] on span "Beverages" at bounding box center [286, 456] width 56 height 18
click at [300, 423] on span "Meals" at bounding box center [316, 423] width 32 height 18
click at [389, 416] on span "Snacks" at bounding box center [398, 423] width 38 height 18
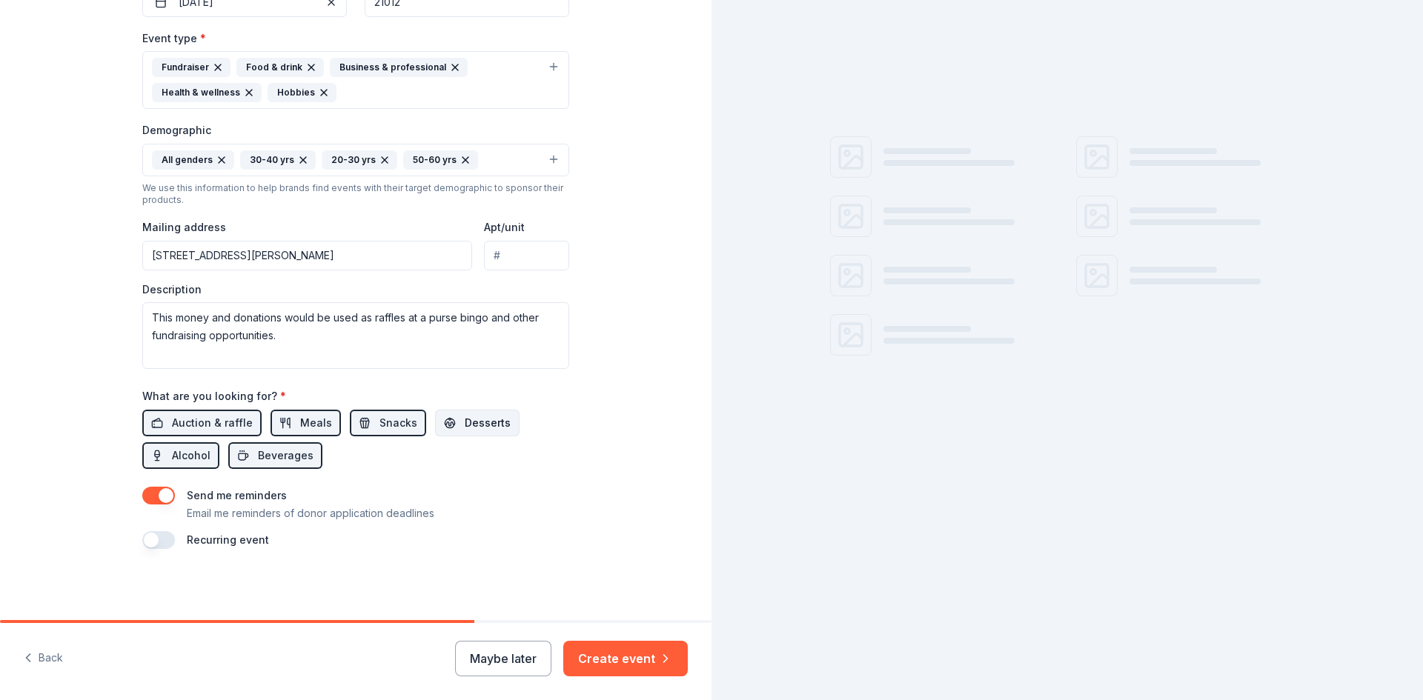
click at [465, 420] on span "Desserts" at bounding box center [488, 423] width 46 height 18
drag, startPoint x: 642, startPoint y: 656, endPoint x: 571, endPoint y: 532, distance: 142.8
click at [642, 655] on button "Create event" at bounding box center [625, 659] width 125 height 36
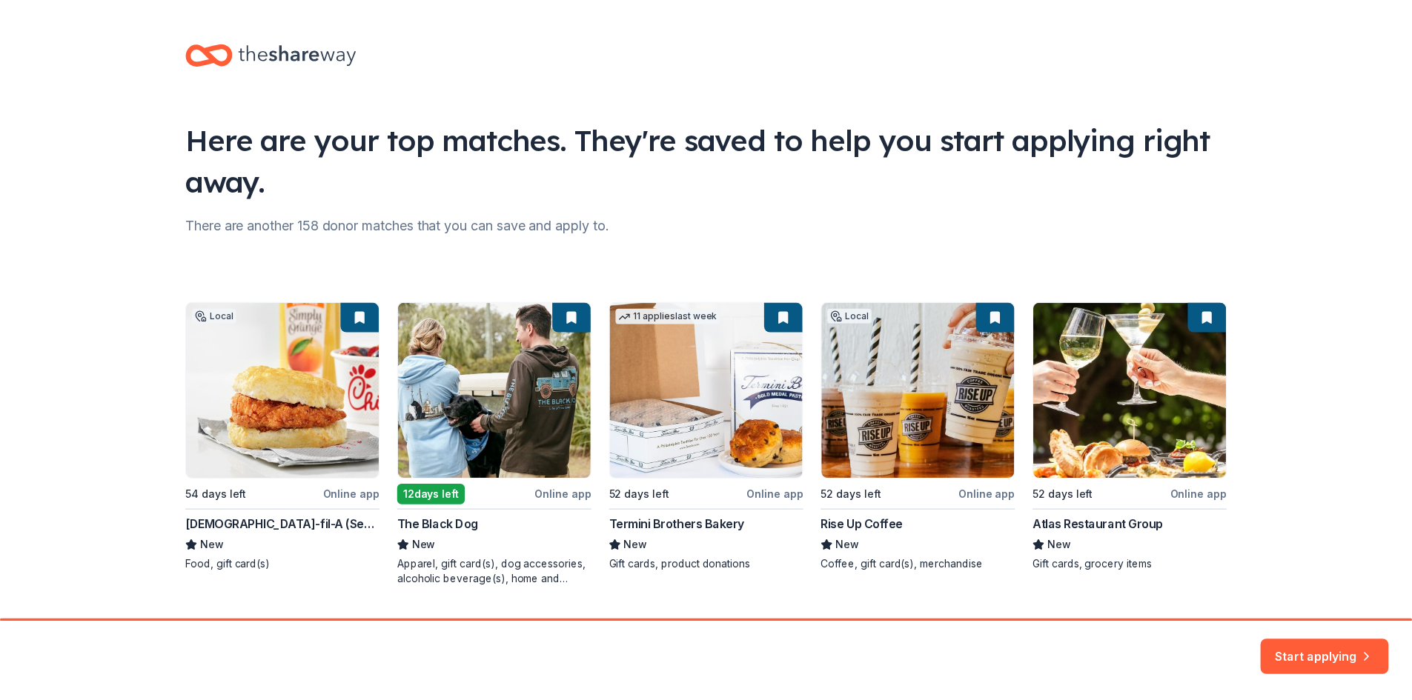
scroll to position [39, 0]
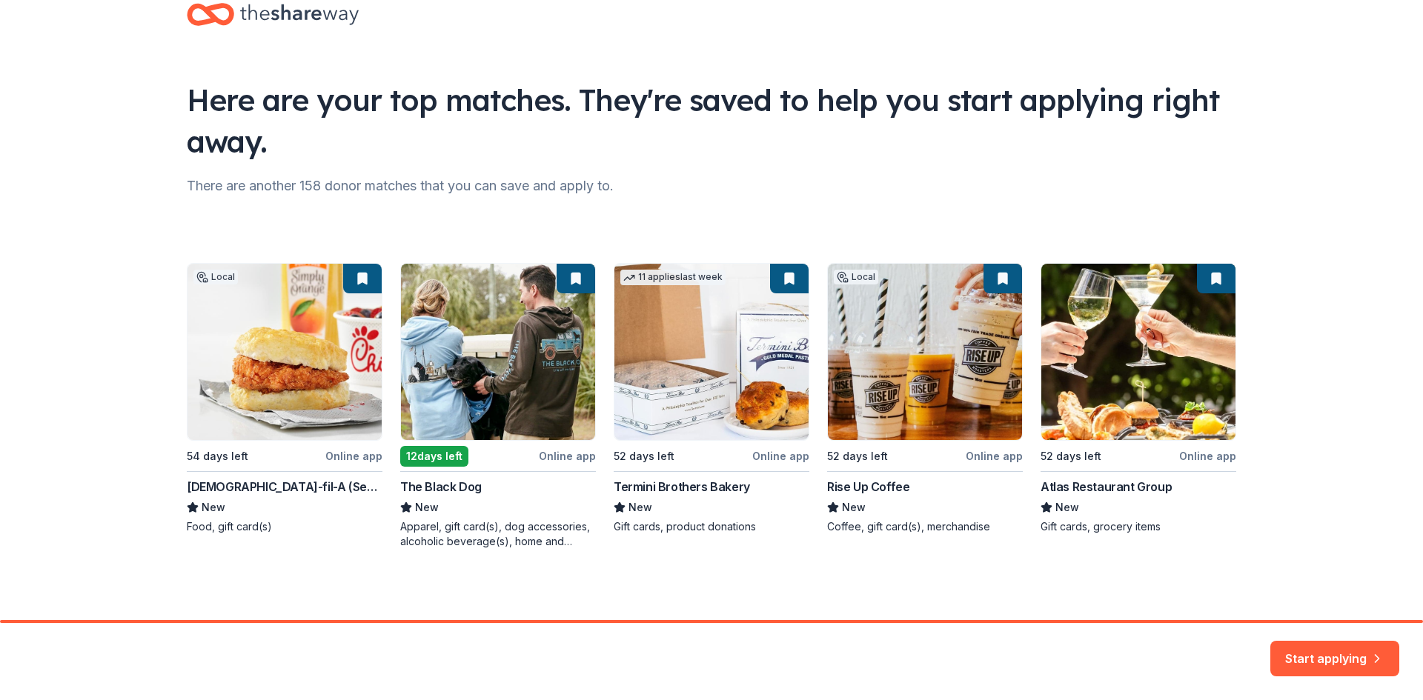
click at [1336, 649] on button "Start applying" at bounding box center [1334, 650] width 129 height 36
click at [1315, 657] on div "Start applying" at bounding box center [1334, 659] width 129 height 36
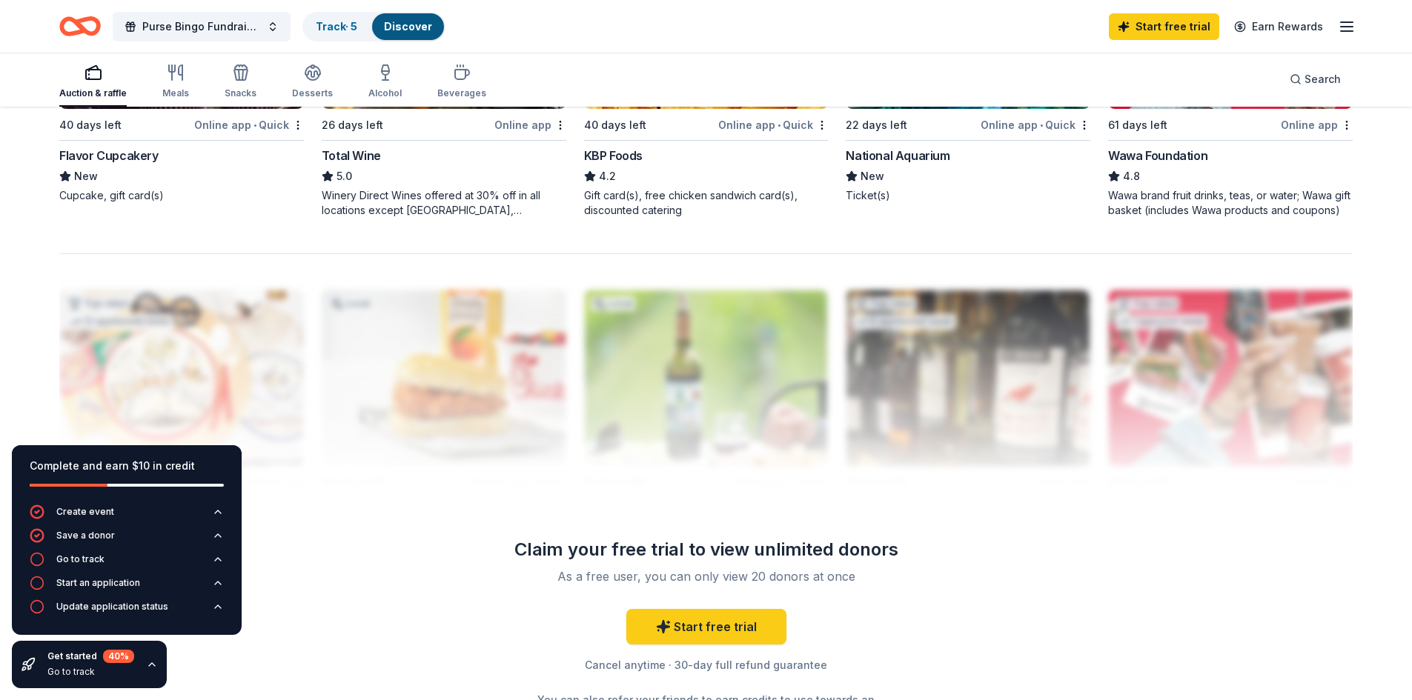
scroll to position [1334, 0]
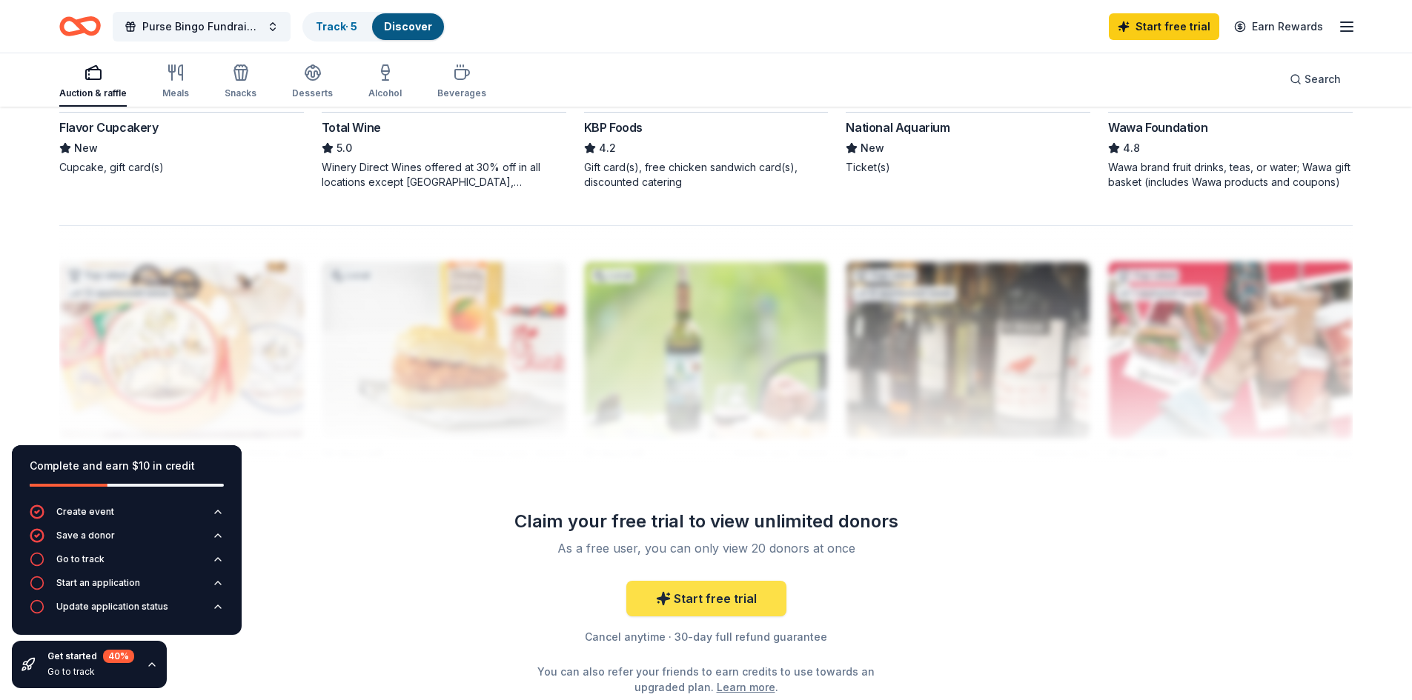
click at [721, 604] on link "Start free trial" at bounding box center [706, 599] width 160 height 36
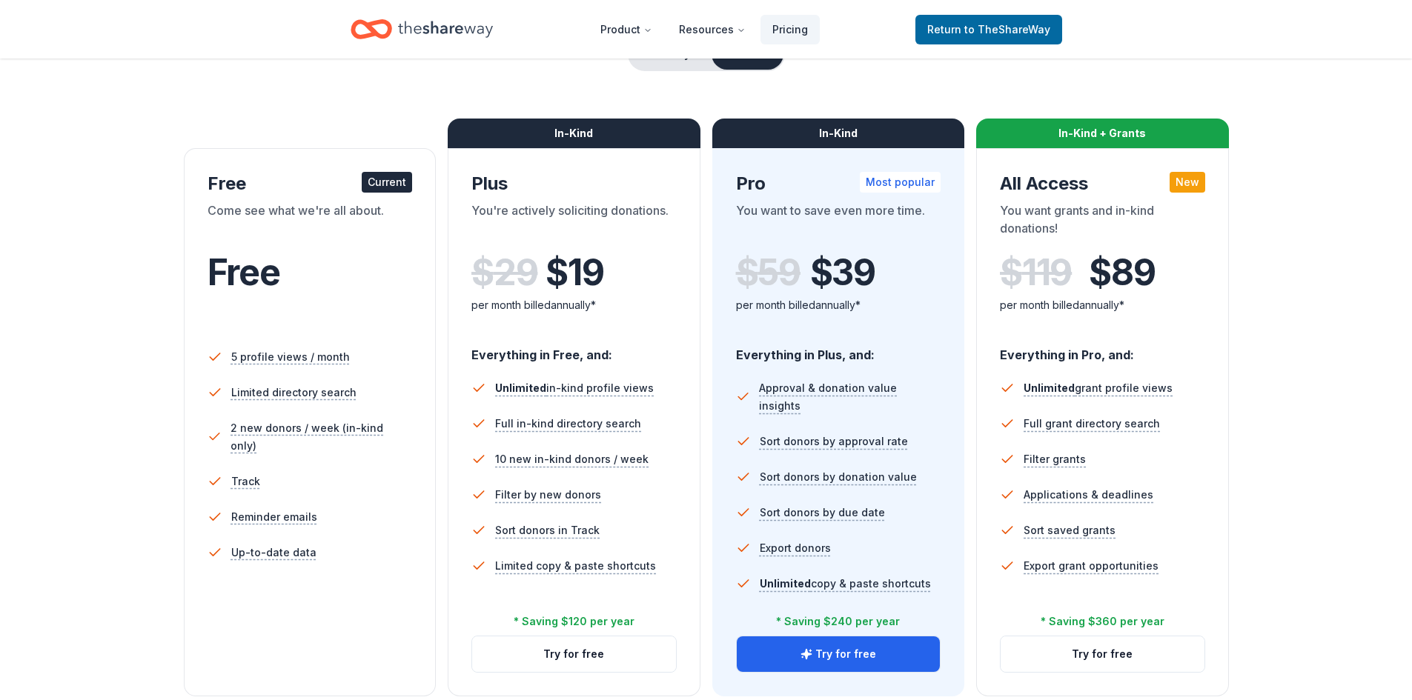
scroll to position [222, 0]
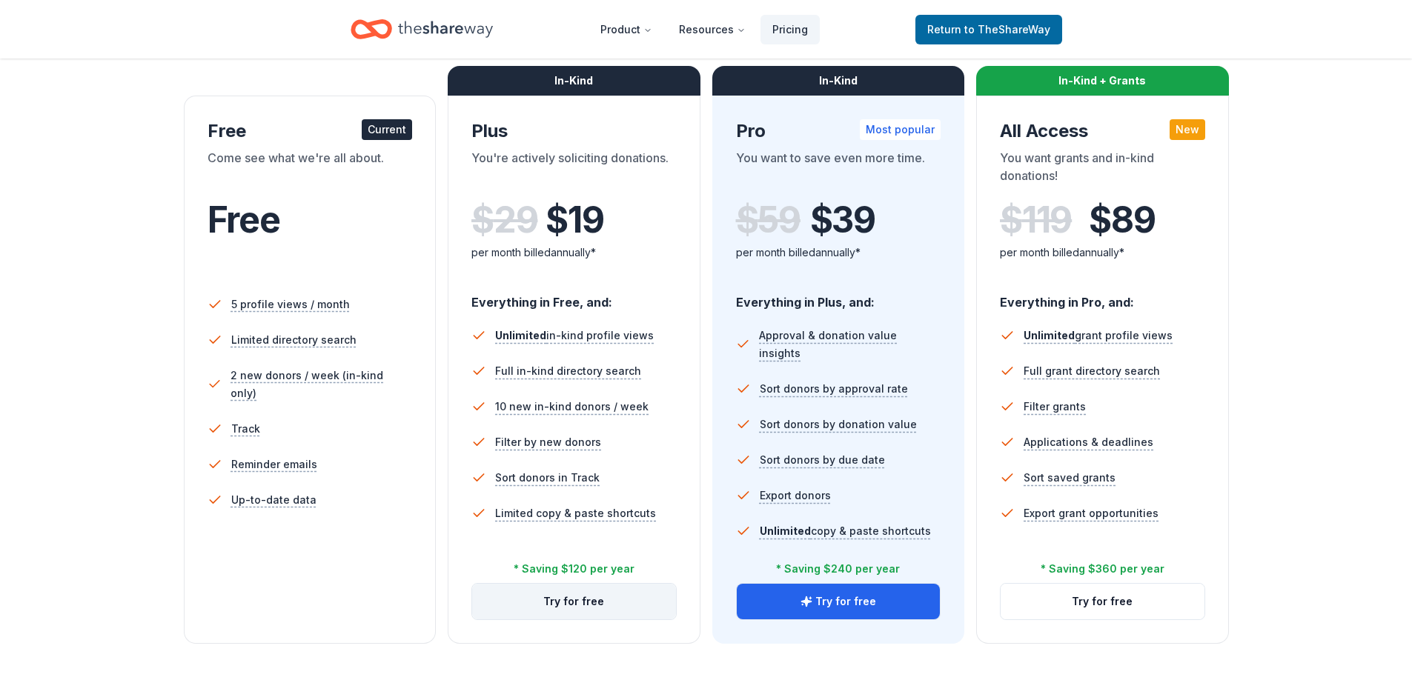
click at [579, 600] on button "Try for free" at bounding box center [574, 602] width 204 height 36
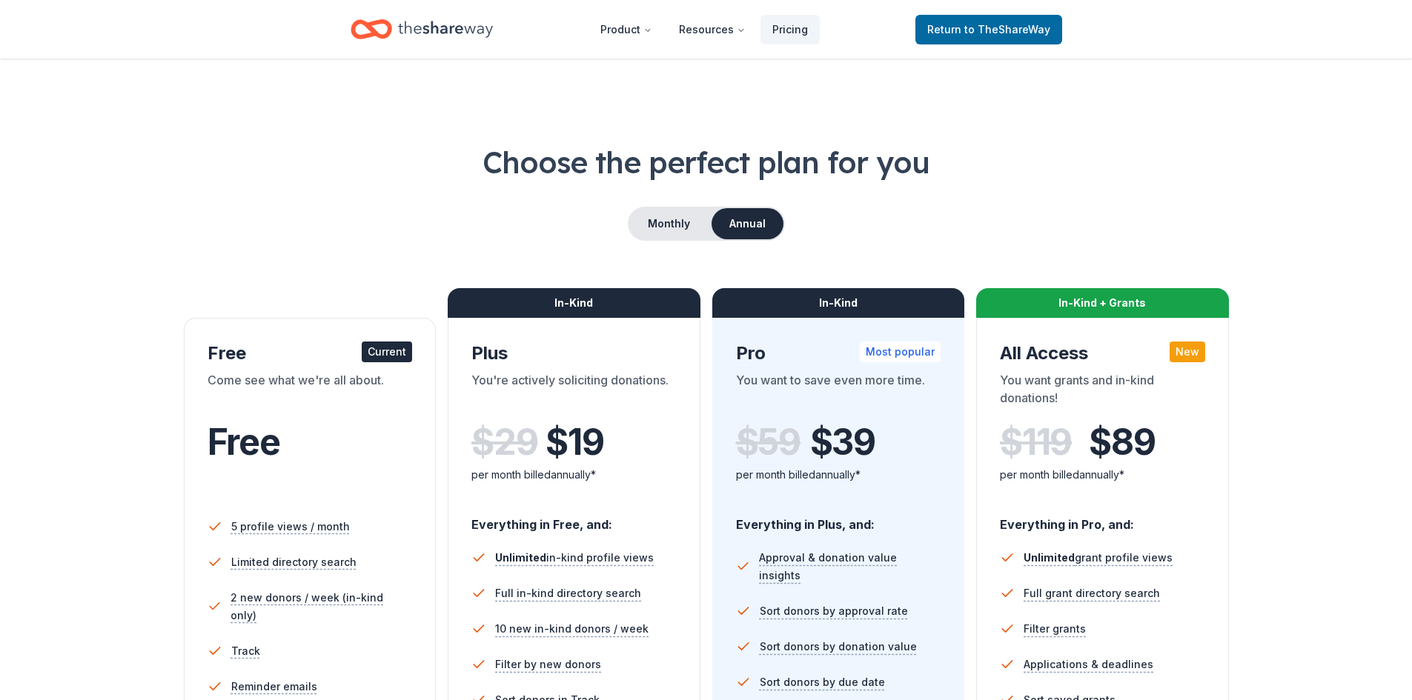
scroll to position [213, 0]
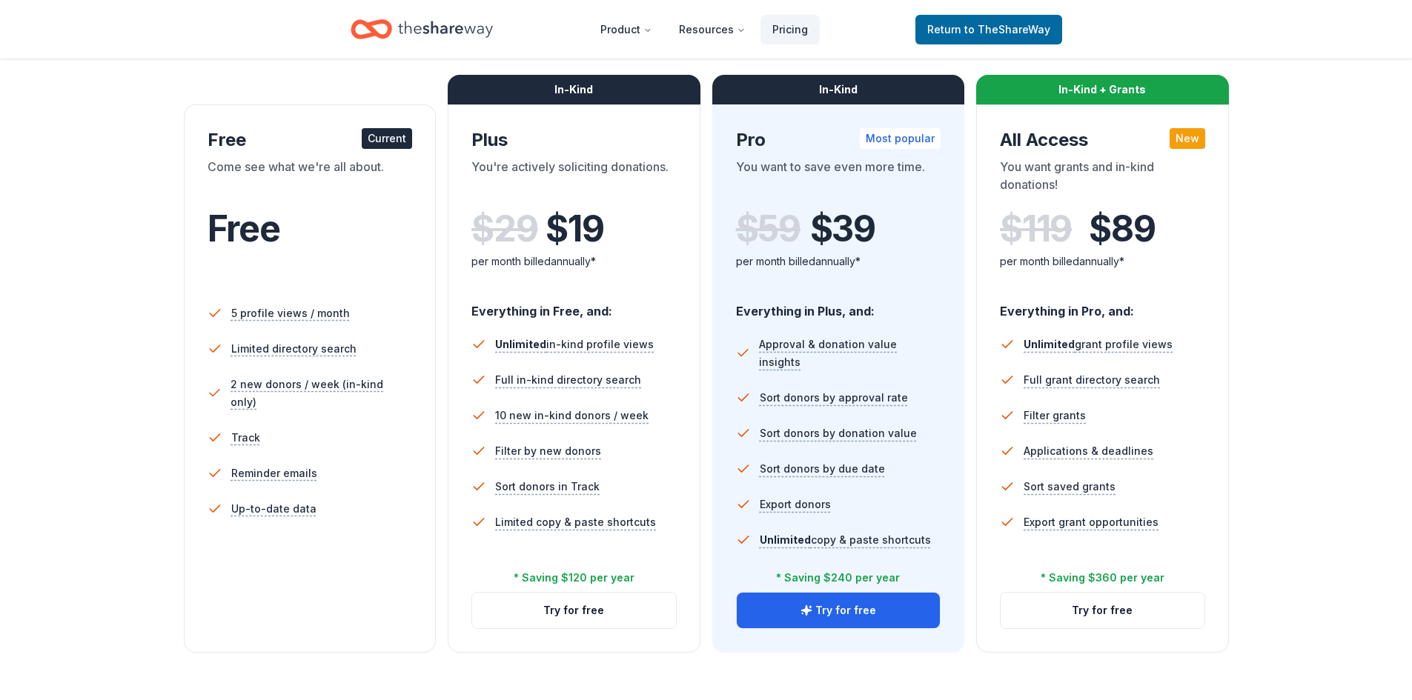
click at [365, 190] on div "Come see what we're all about." at bounding box center [310, 179] width 205 height 42
click at [343, 136] on div "Free Current" at bounding box center [310, 140] width 205 height 24
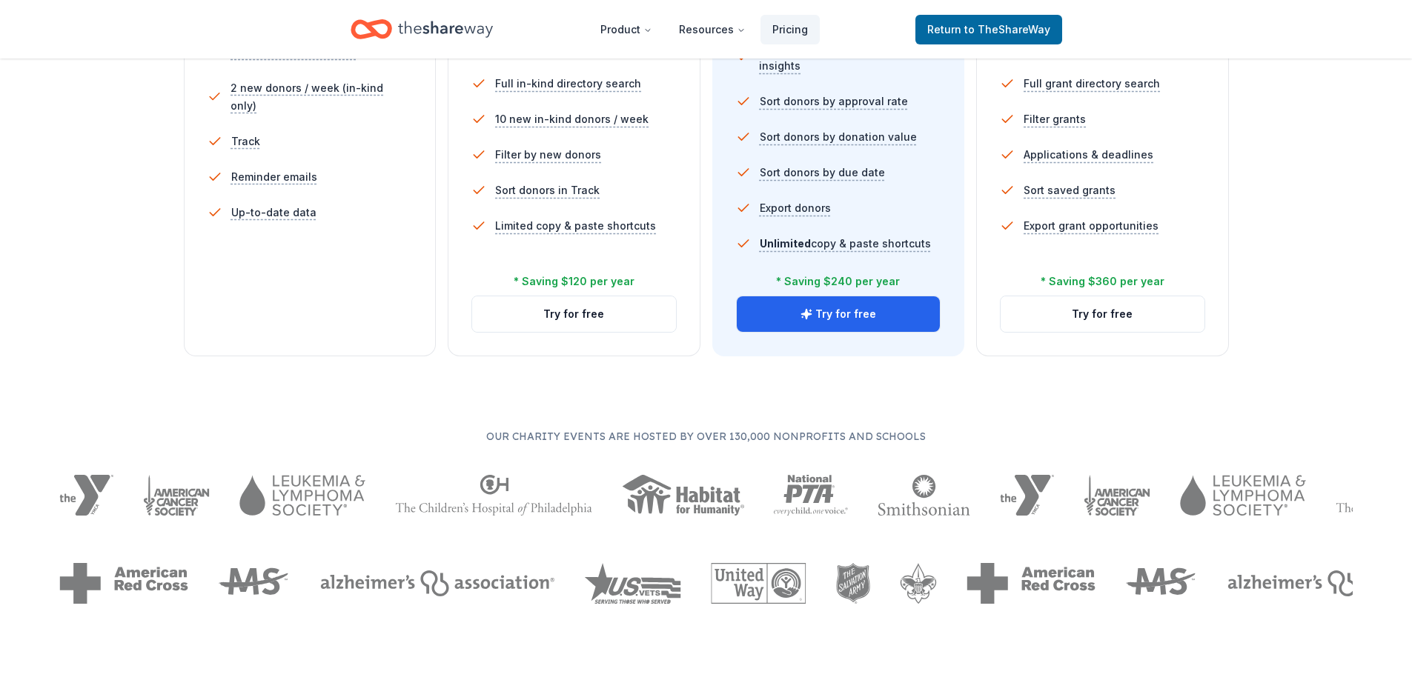
click at [382, 230] on div "5 profile views / month Limited directory search 2 new donors / week (in-kind o…" at bounding box center [310, 141] width 205 height 296
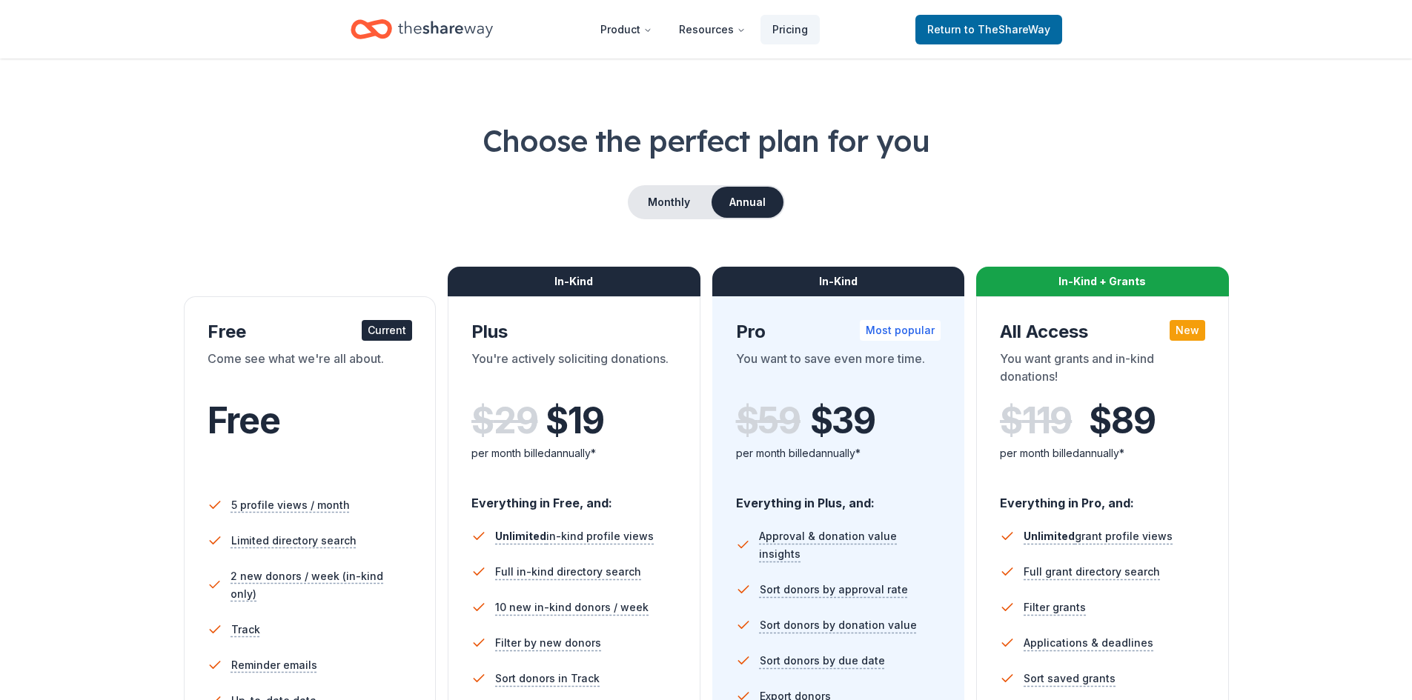
scroll to position [0, 0]
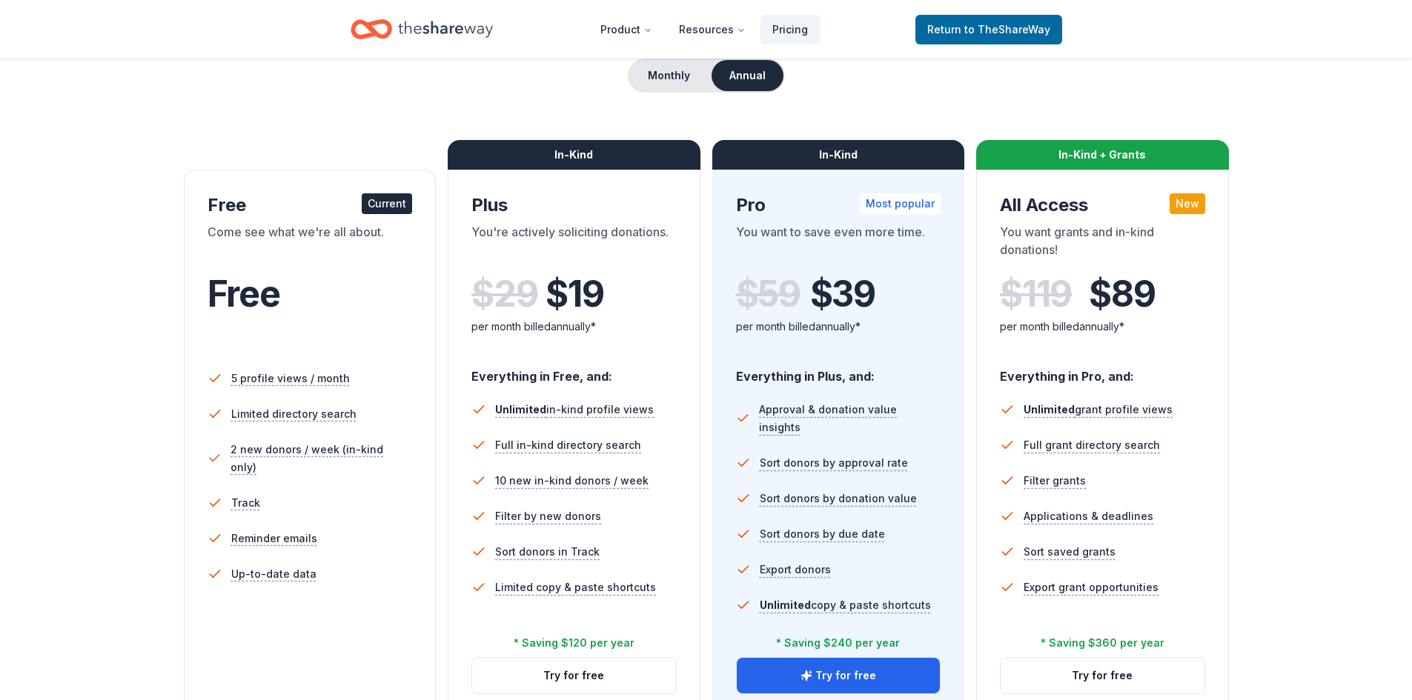
click at [310, 225] on div "Come see what we're all about." at bounding box center [310, 244] width 205 height 42
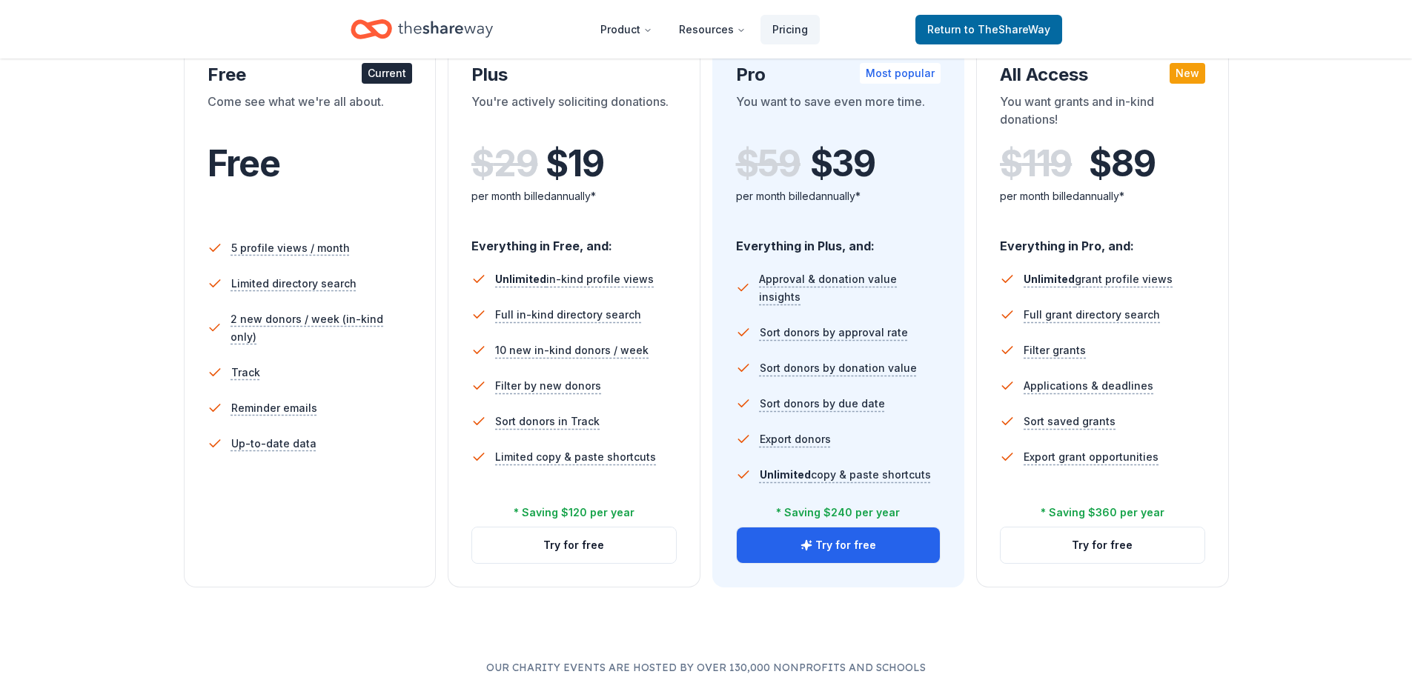
scroll to position [148, 0]
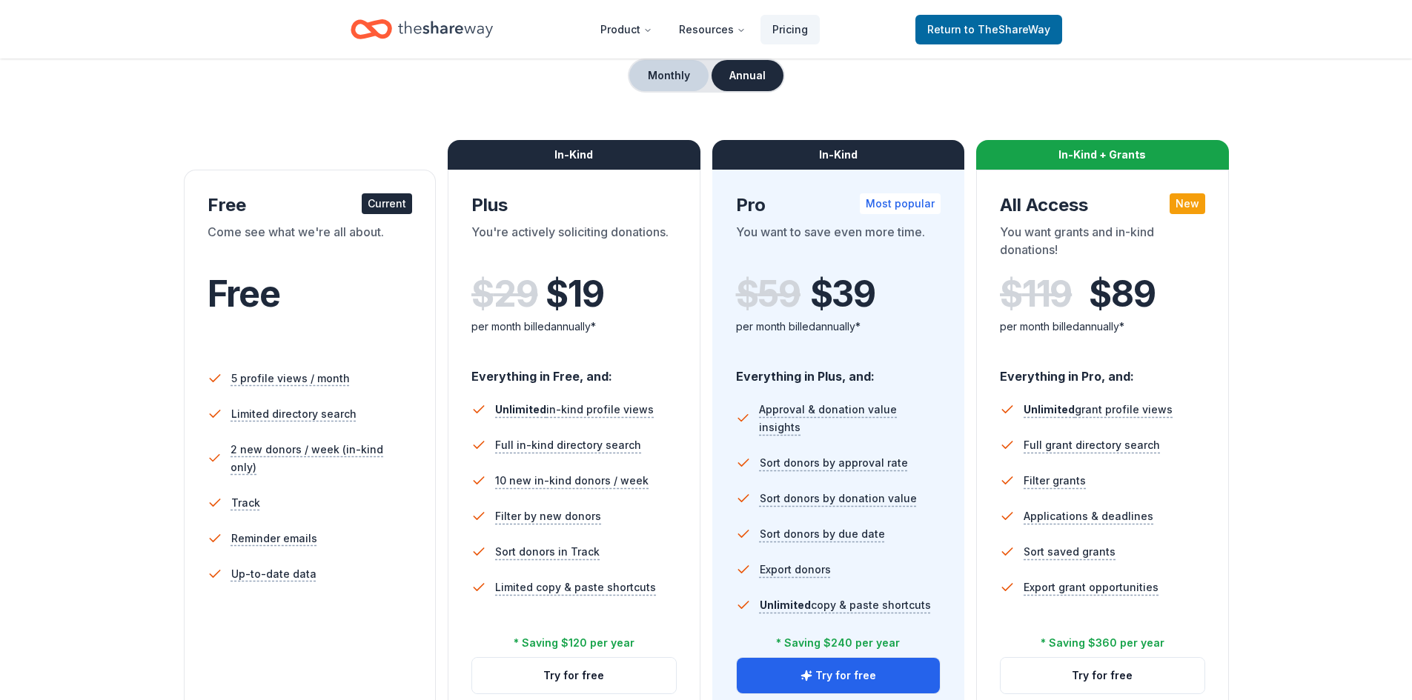
click at [674, 78] on button "Monthly" at bounding box center [668, 75] width 79 height 31
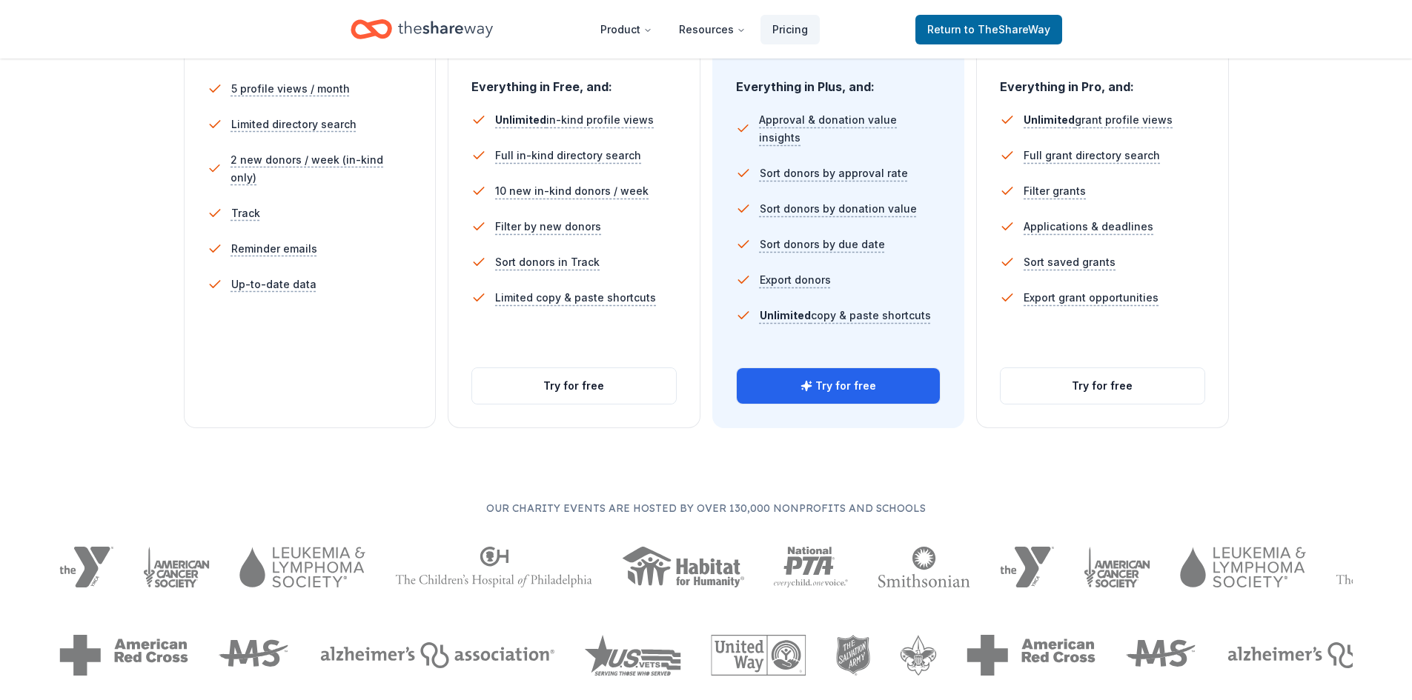
scroll to position [445, 0]
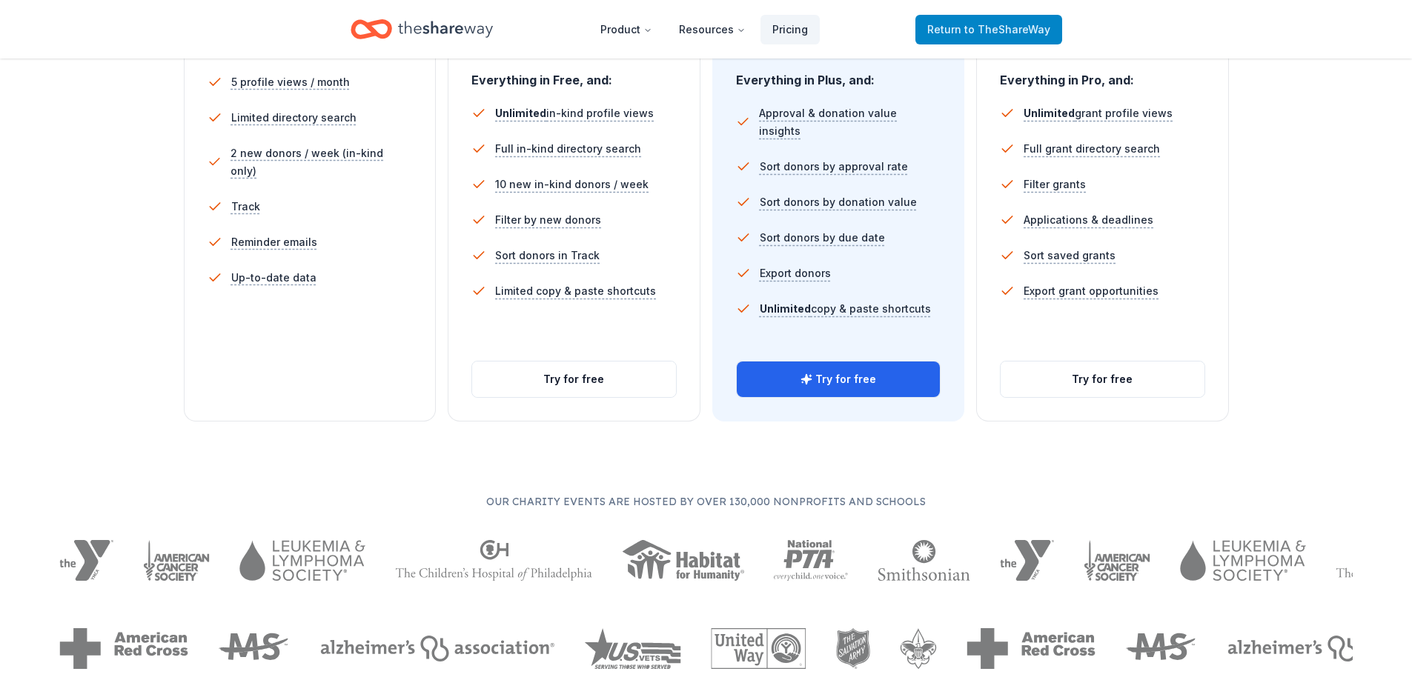
click at [988, 30] on span "to TheShareWay" at bounding box center [1007, 29] width 86 height 13
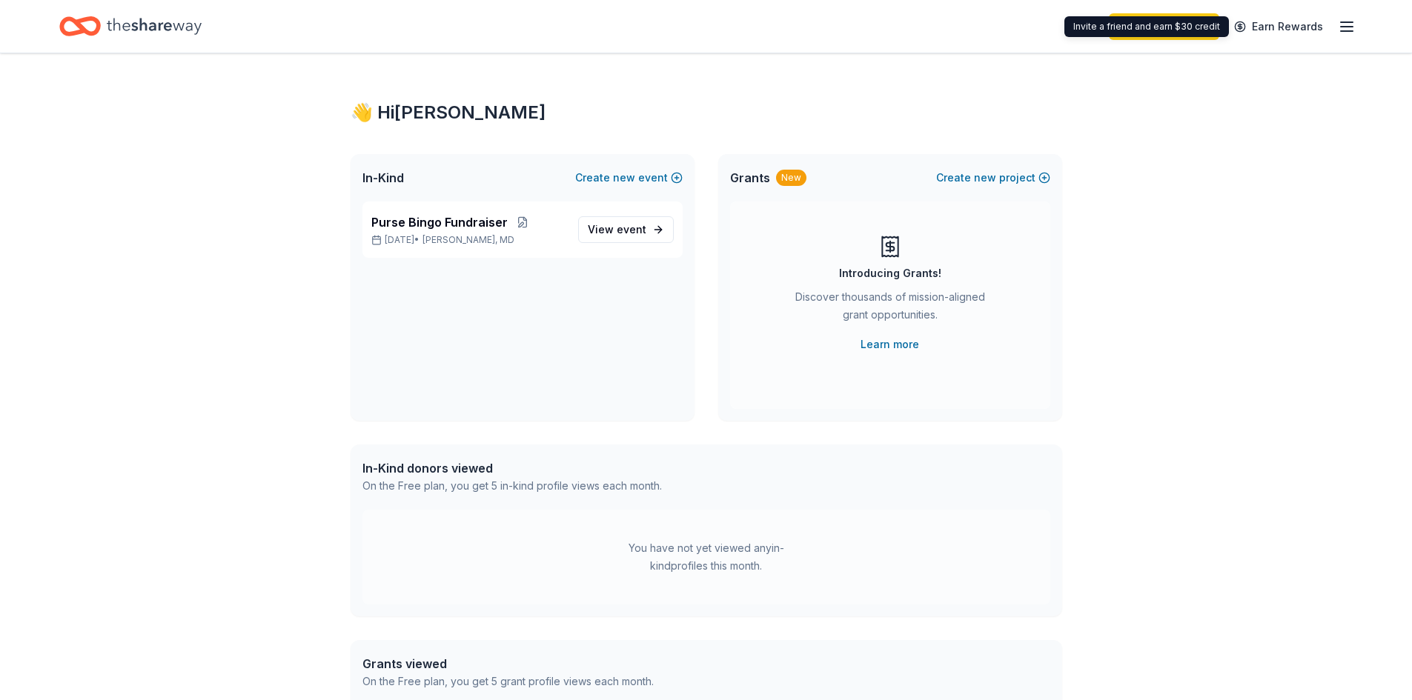
click at [1201, 24] on div "Invite a friend and earn $30 credit Invite a friend and earn $30 credit" at bounding box center [1146, 26] width 165 height 21
click at [620, 224] on span "event" at bounding box center [632, 229] width 30 height 13
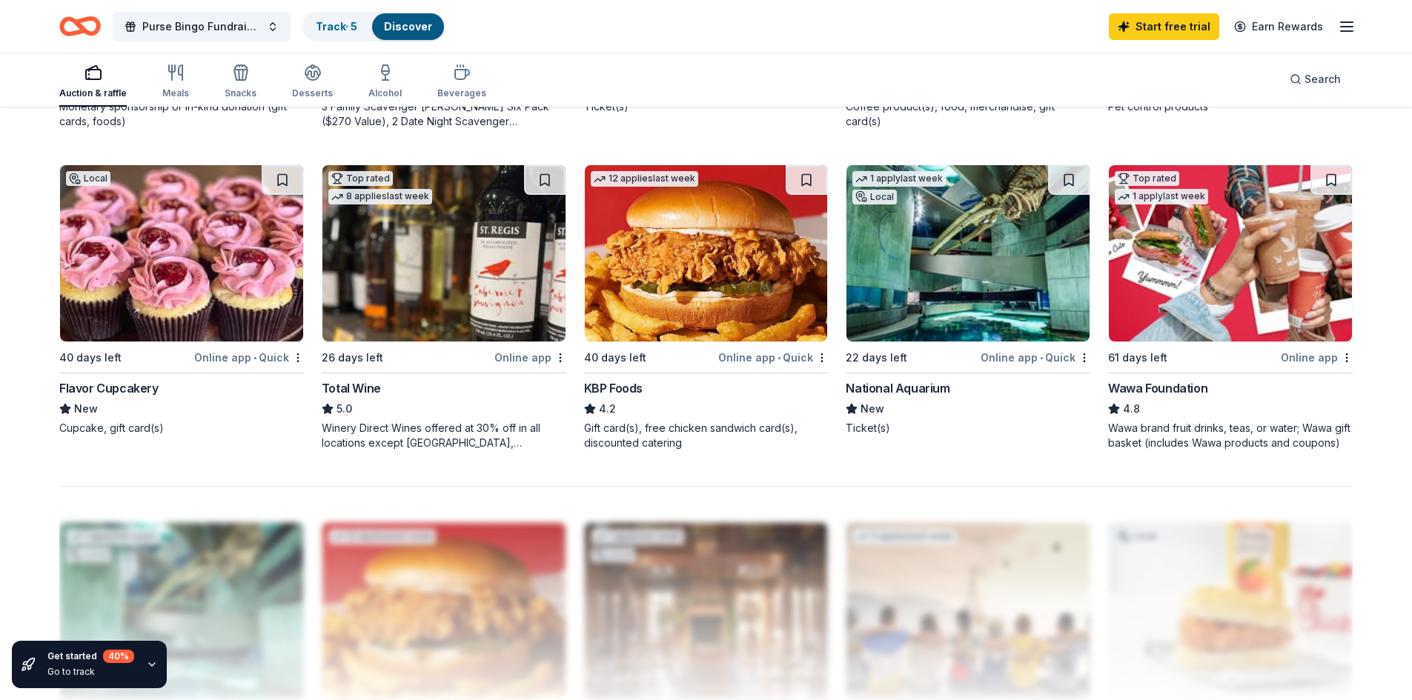
scroll to position [964, 0]
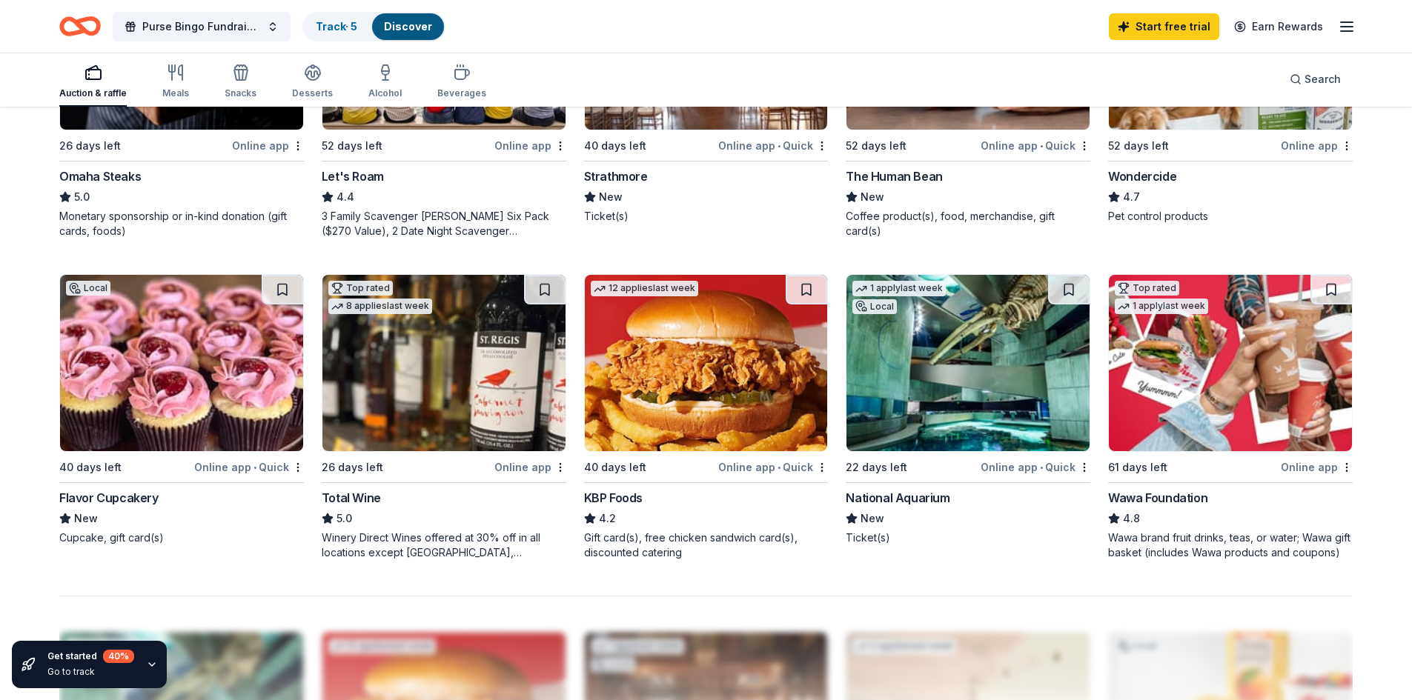
click at [961, 377] on img at bounding box center [967, 363] width 243 height 176
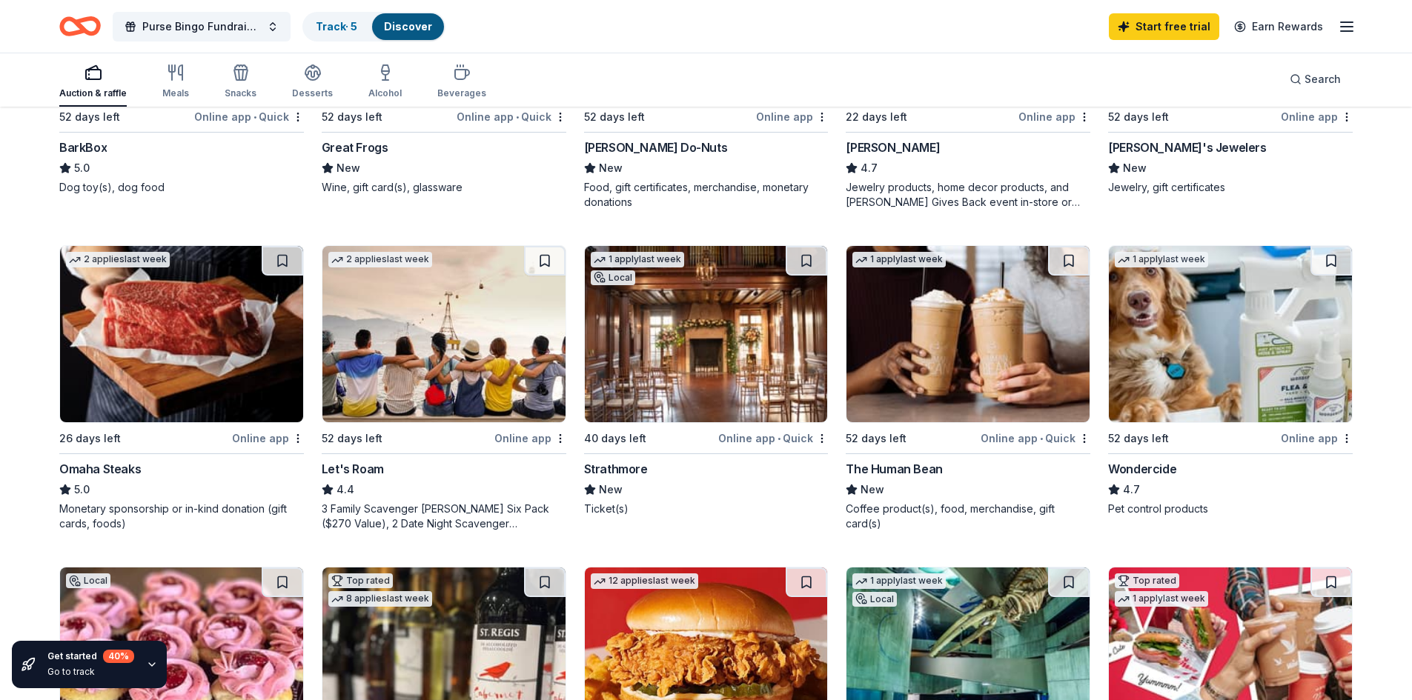
scroll to position [593, 0]
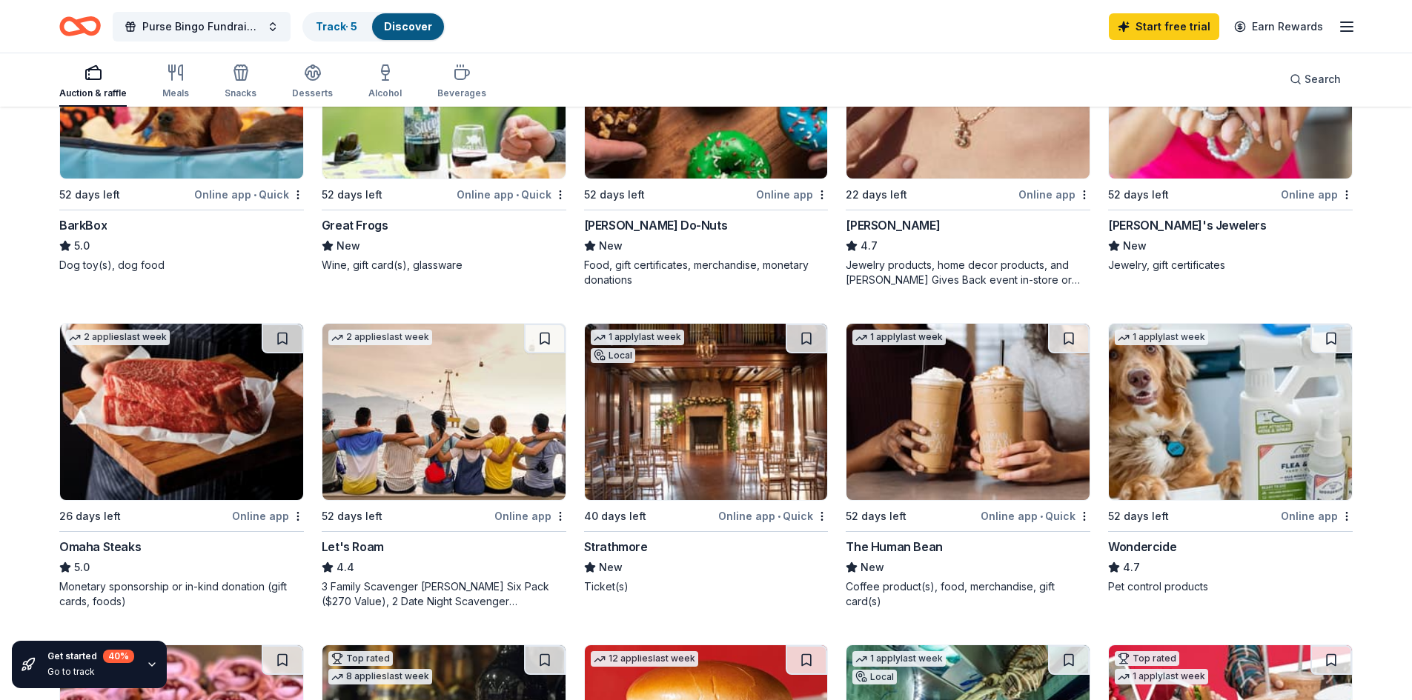
click at [147, 434] on img at bounding box center [181, 412] width 243 height 176
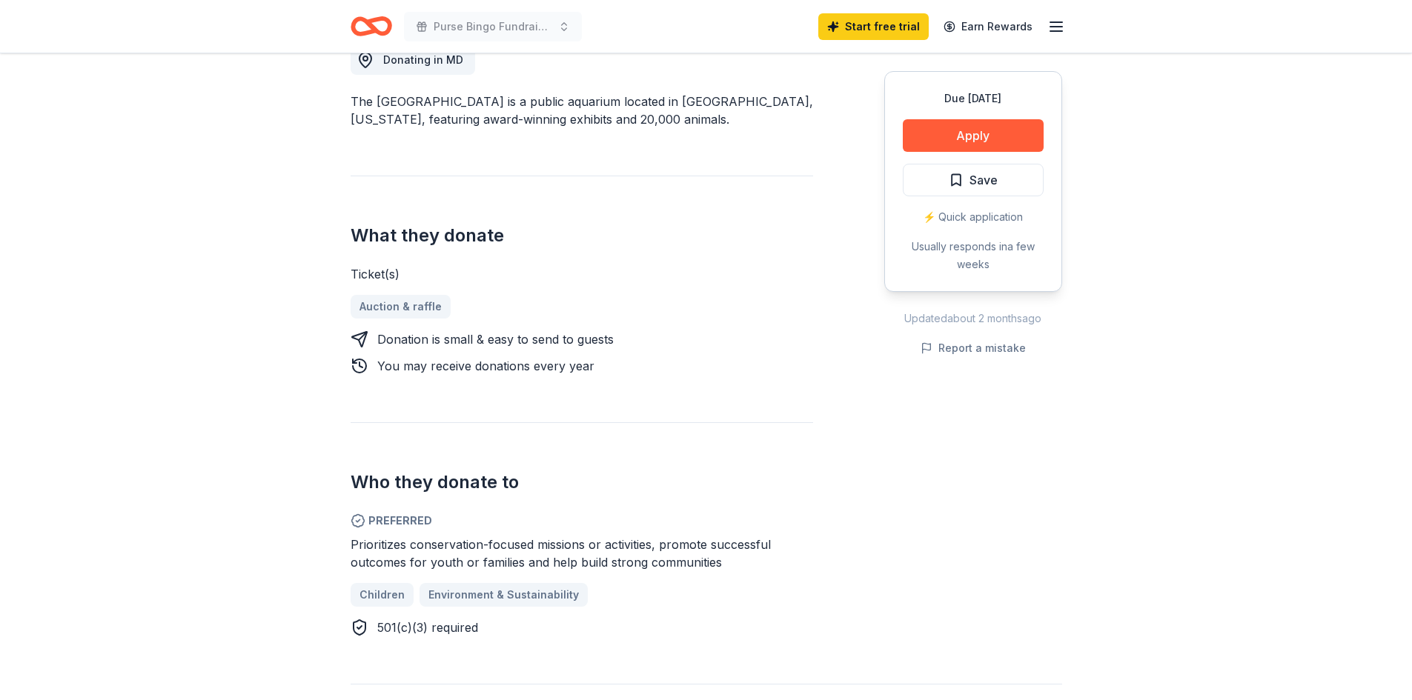
scroll to position [519, 0]
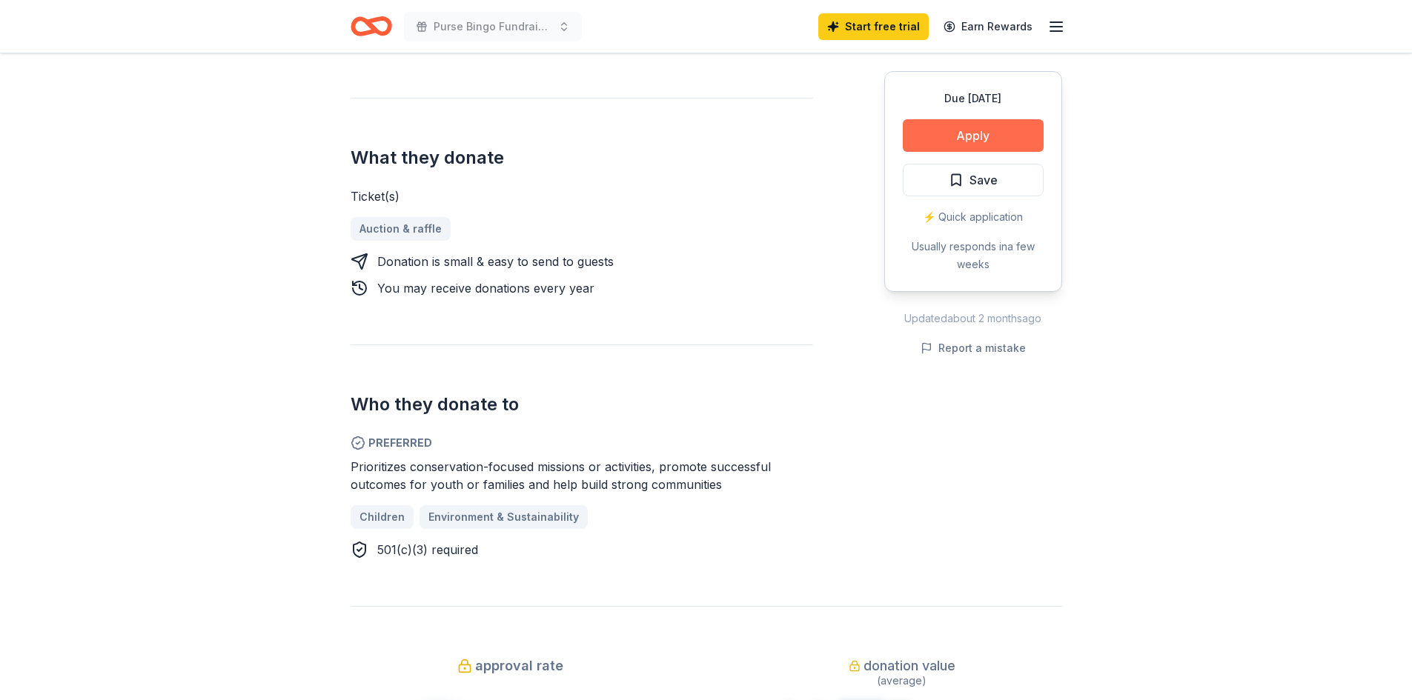
click at [1016, 144] on button "Apply" at bounding box center [973, 135] width 141 height 33
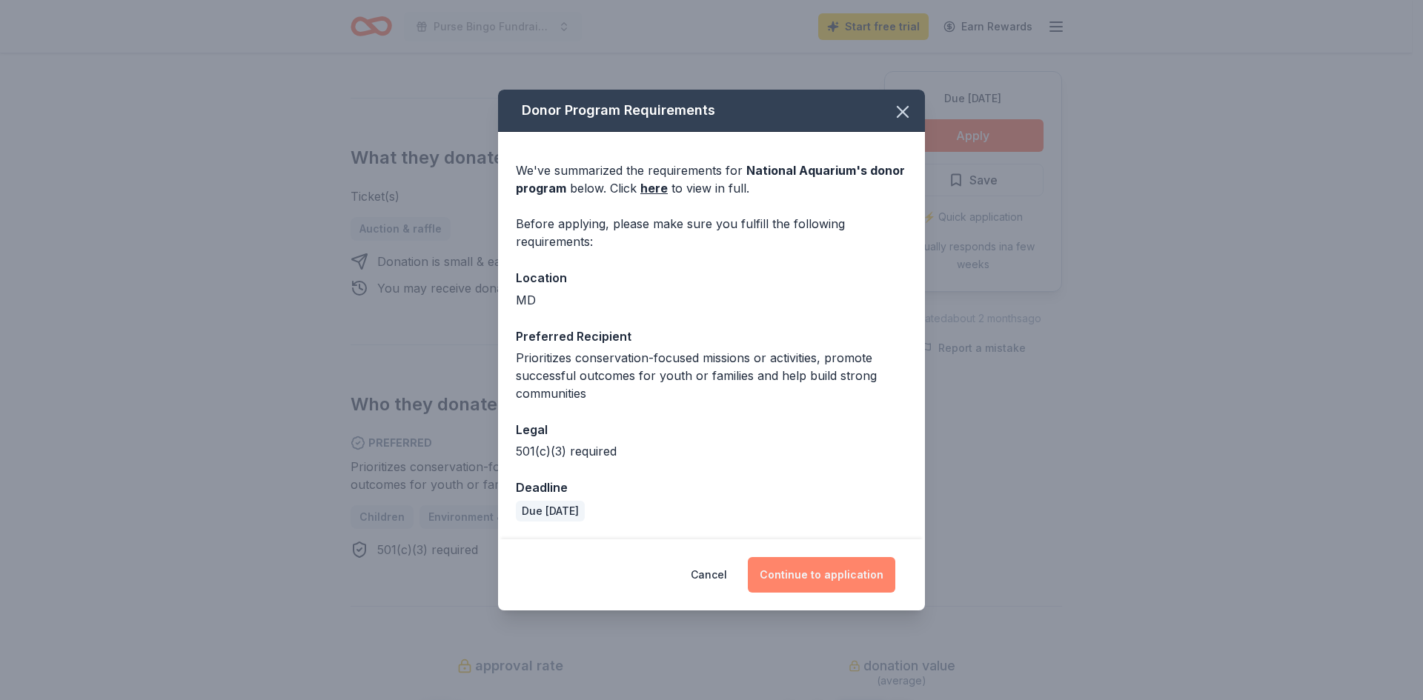
click at [852, 577] on button "Continue to application" at bounding box center [821, 575] width 147 height 36
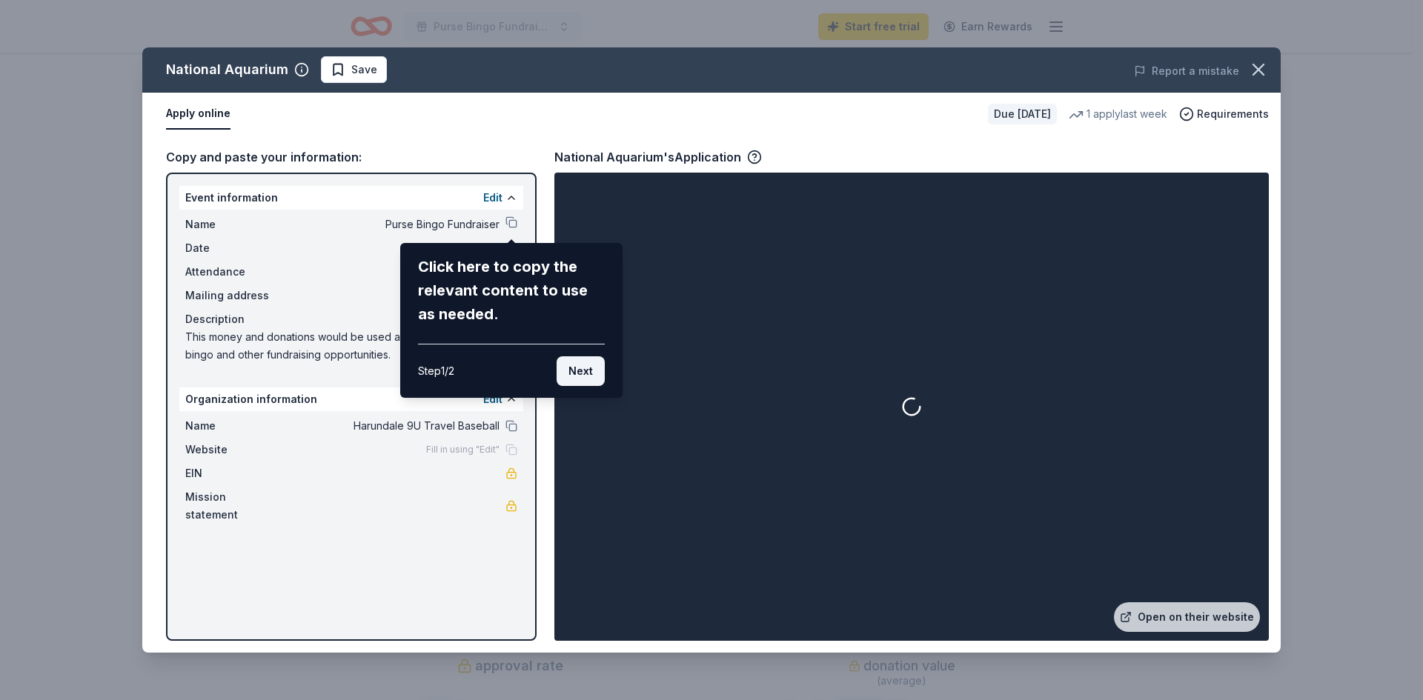
click at [574, 373] on button "Next" at bounding box center [581, 371] width 48 height 30
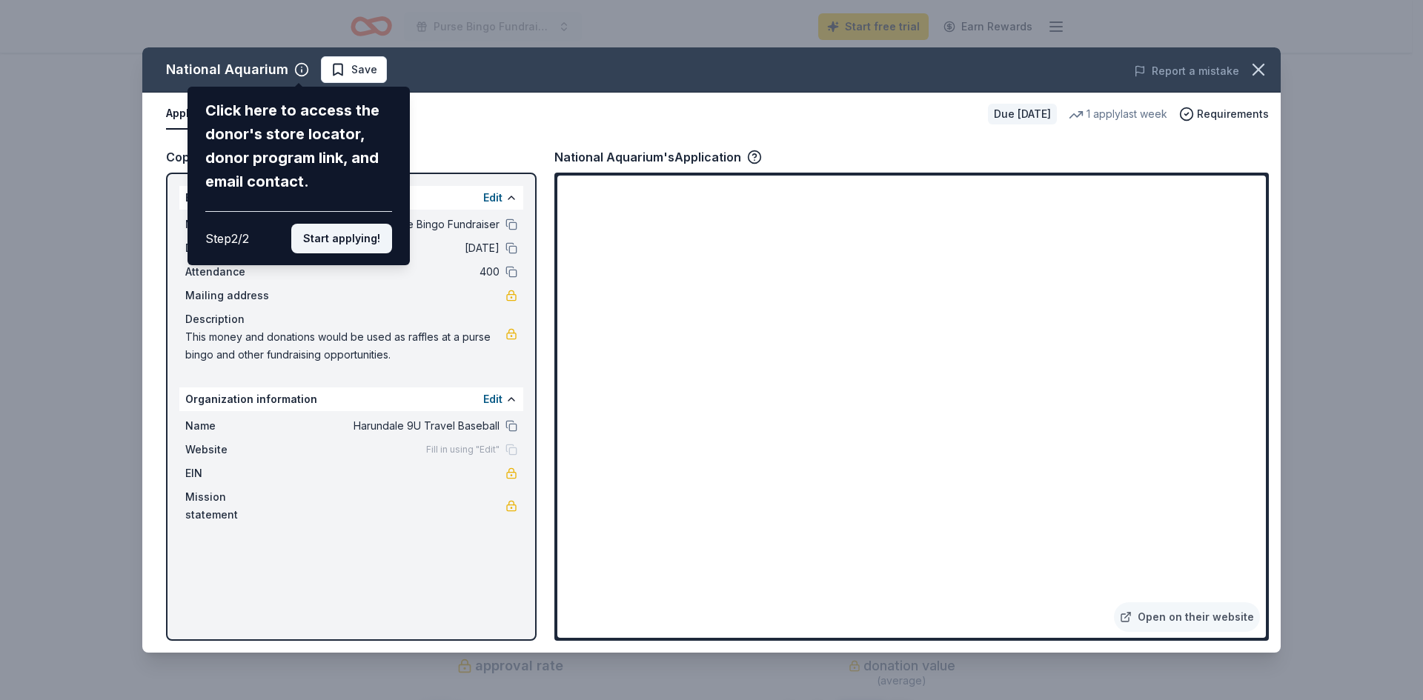
click at [342, 233] on button "Start applying!" at bounding box center [341, 239] width 101 height 30
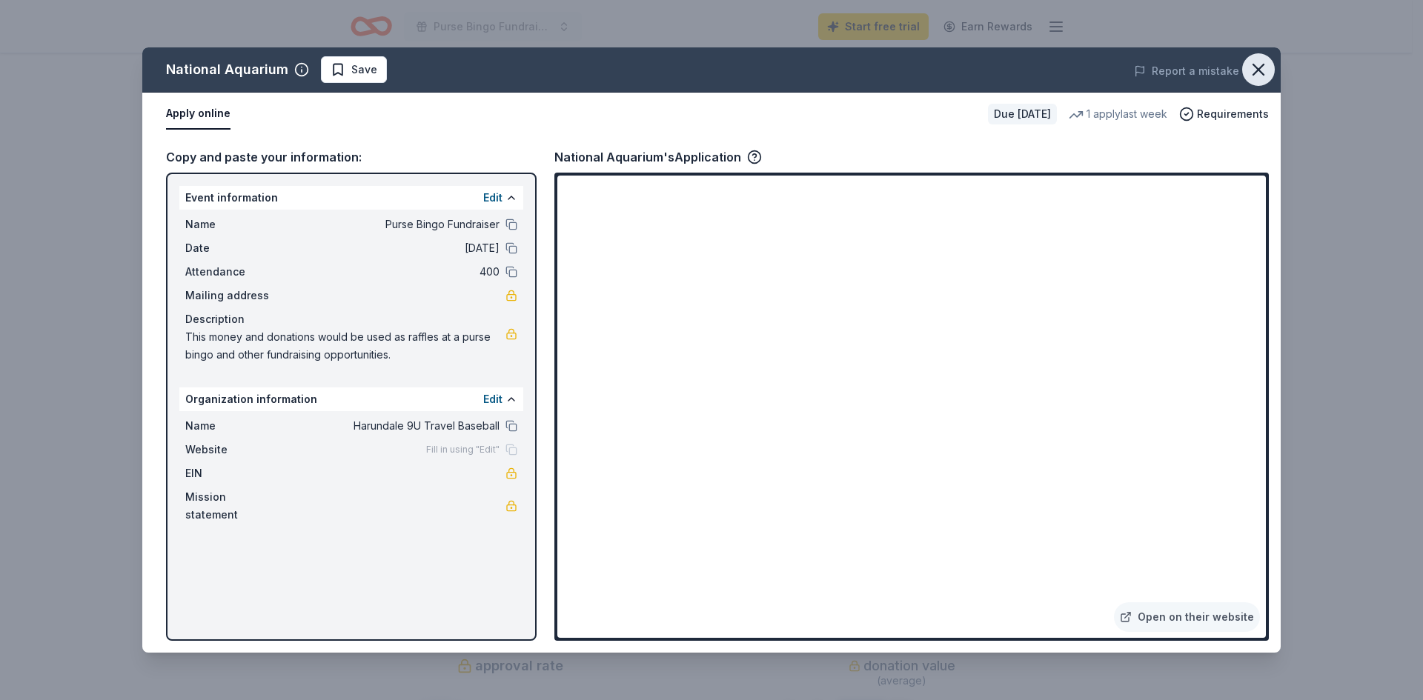
click at [1259, 67] on icon "button" at bounding box center [1258, 69] width 21 height 21
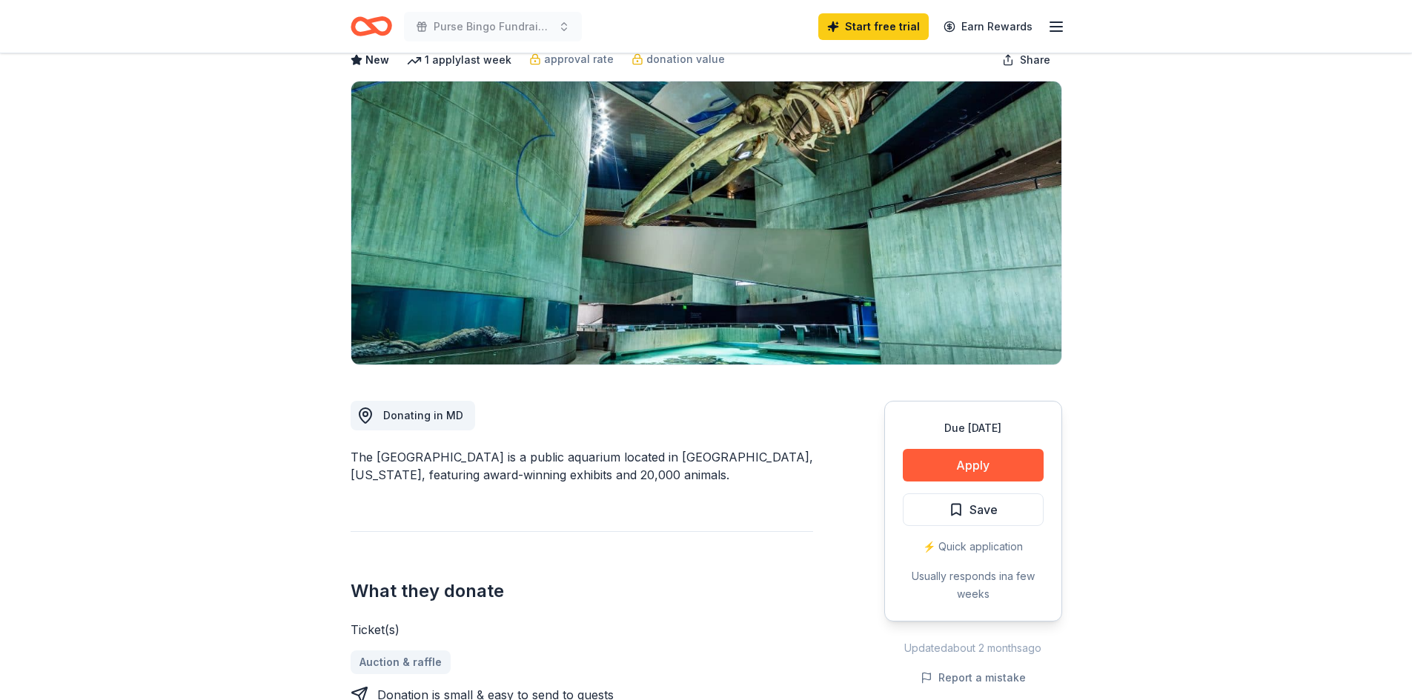
scroll to position [0, 0]
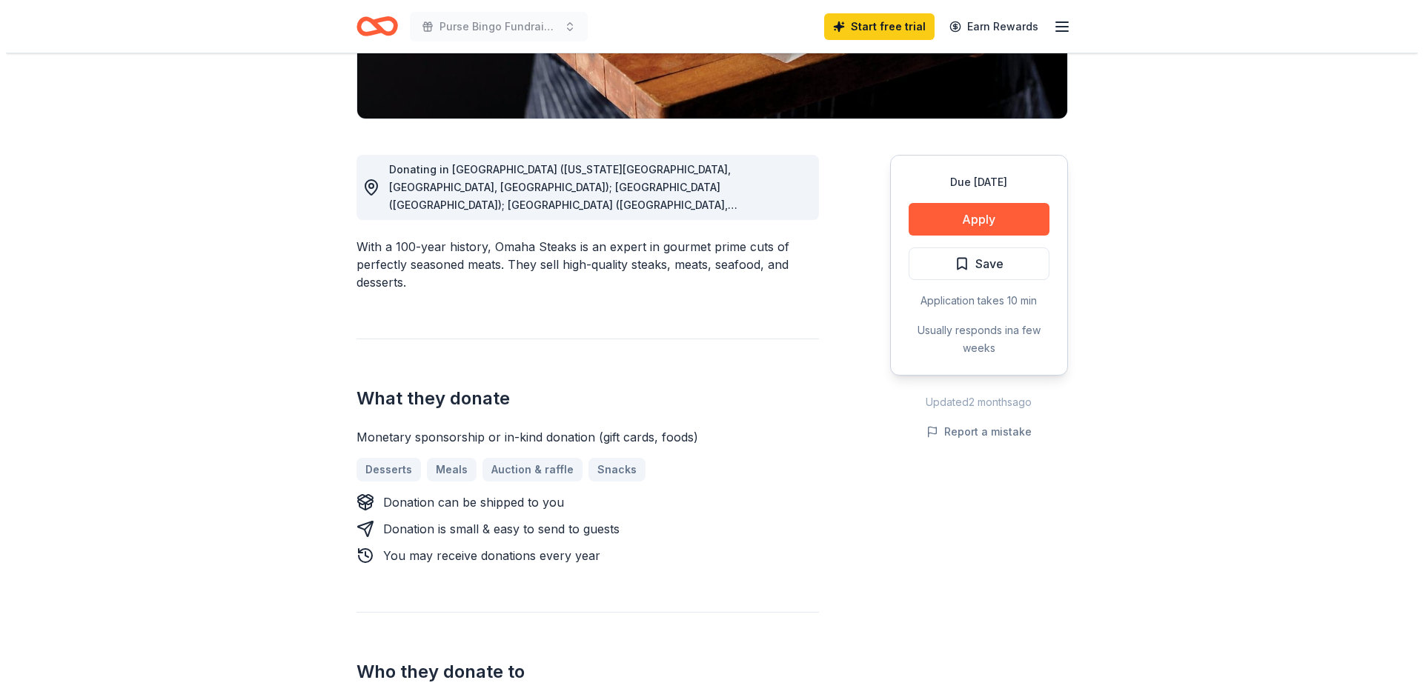
scroll to position [371, 0]
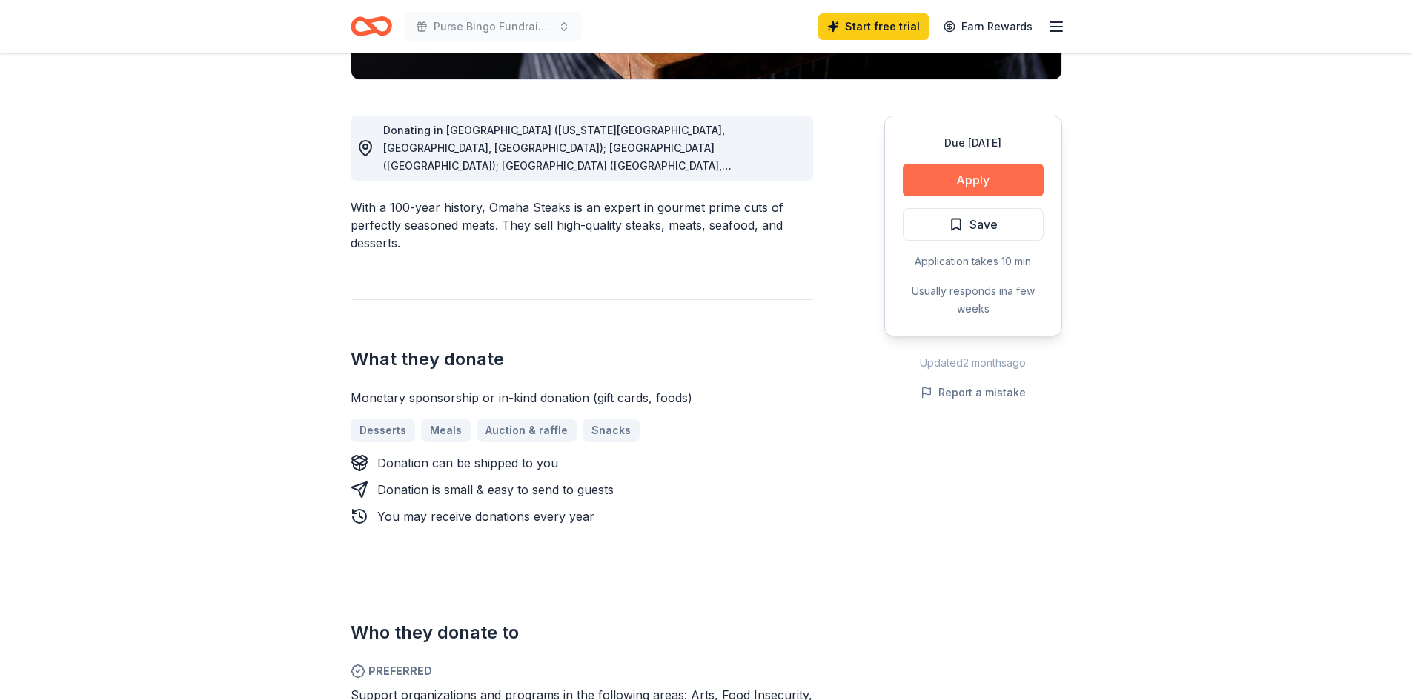
click at [995, 178] on button "Apply" at bounding box center [973, 180] width 141 height 33
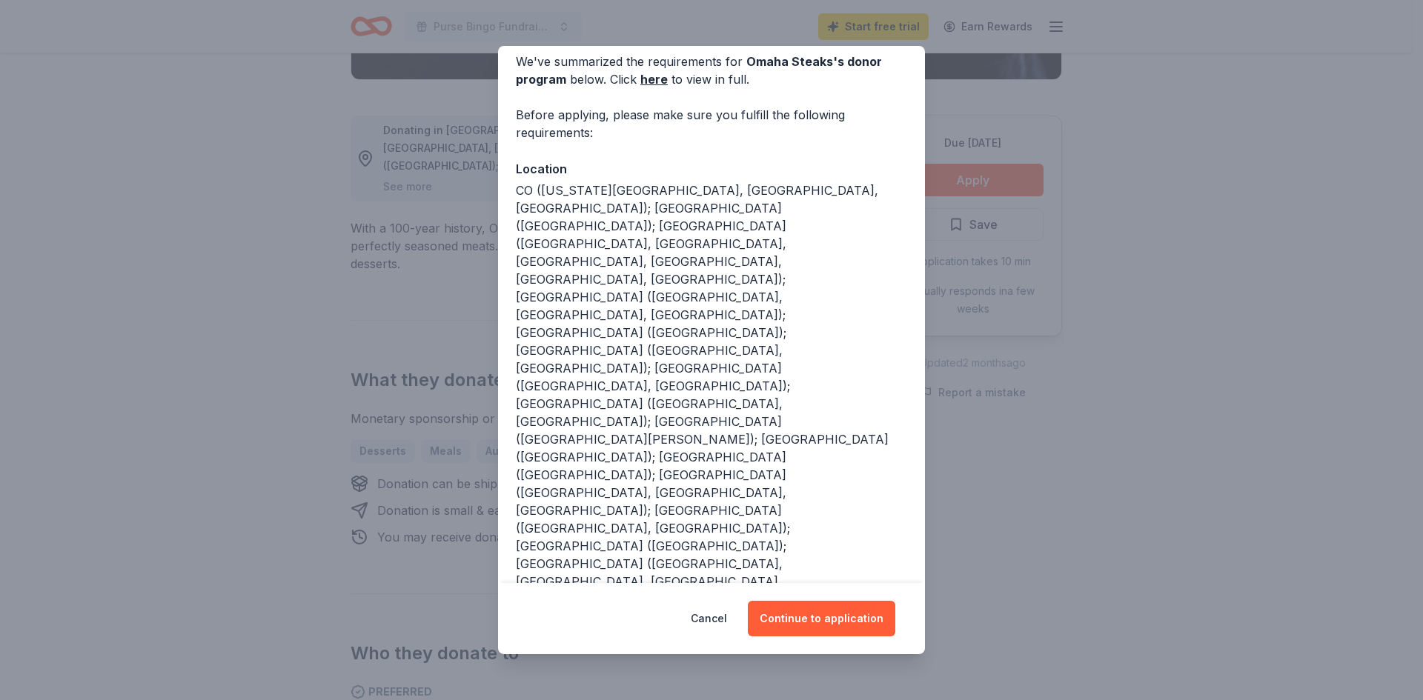
scroll to position [130, 0]
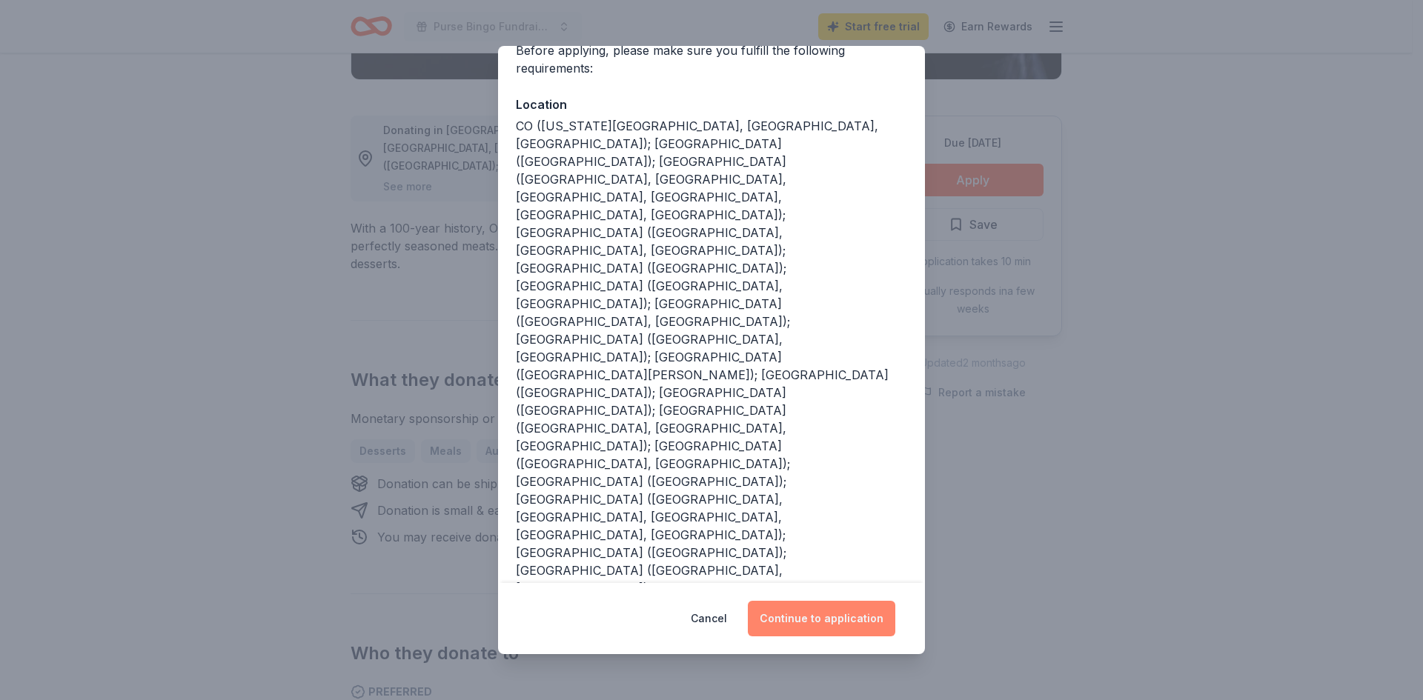
click at [850, 613] on button "Continue to application" at bounding box center [821, 619] width 147 height 36
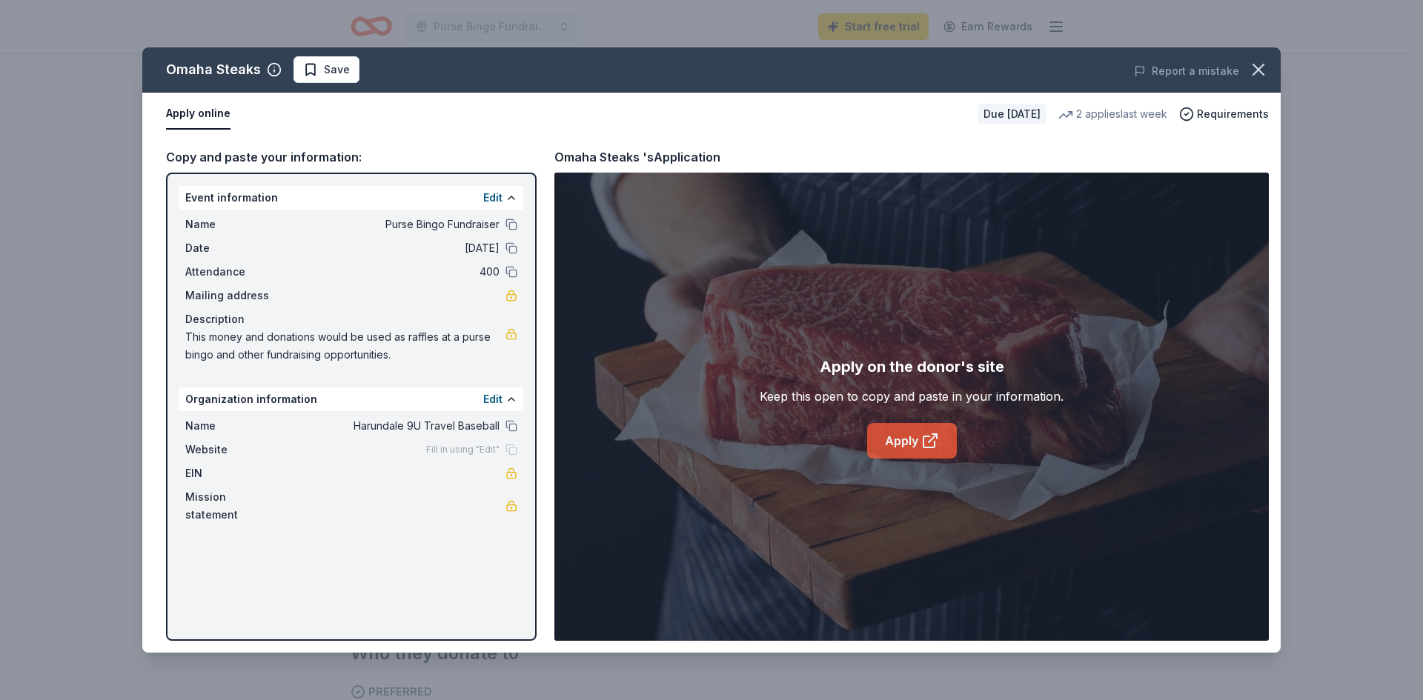
click at [924, 440] on icon at bounding box center [930, 441] width 18 height 18
